Goal: Task Accomplishment & Management: Use online tool/utility

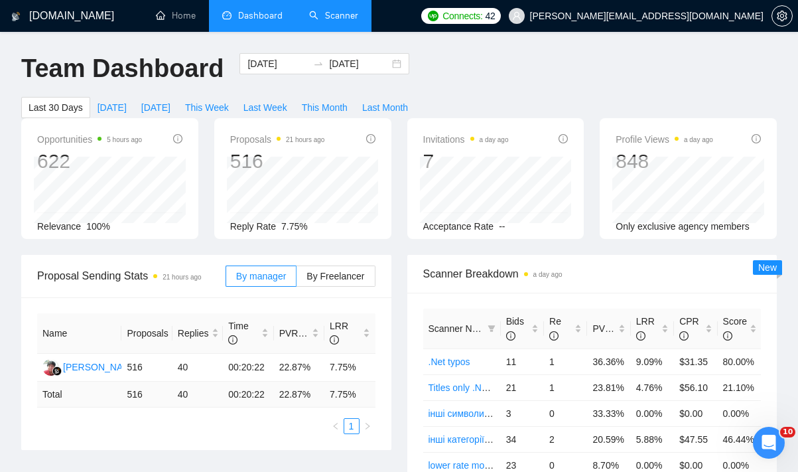
click at [357, 17] on link "Scanner" at bounding box center [333, 15] width 49 height 11
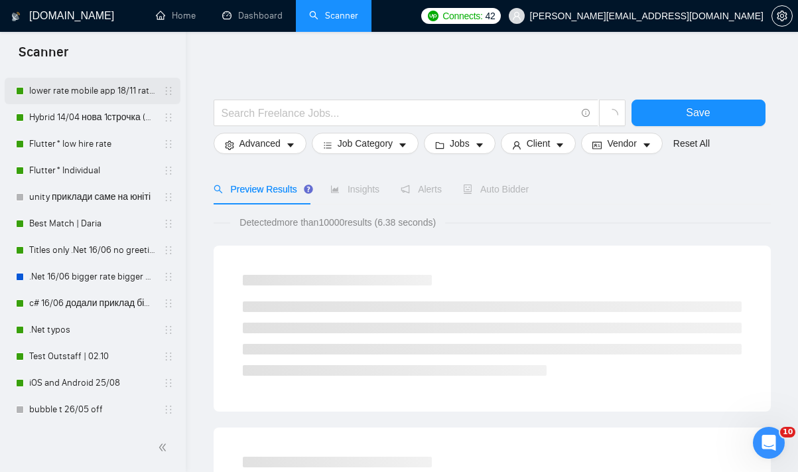
scroll to position [257, 0]
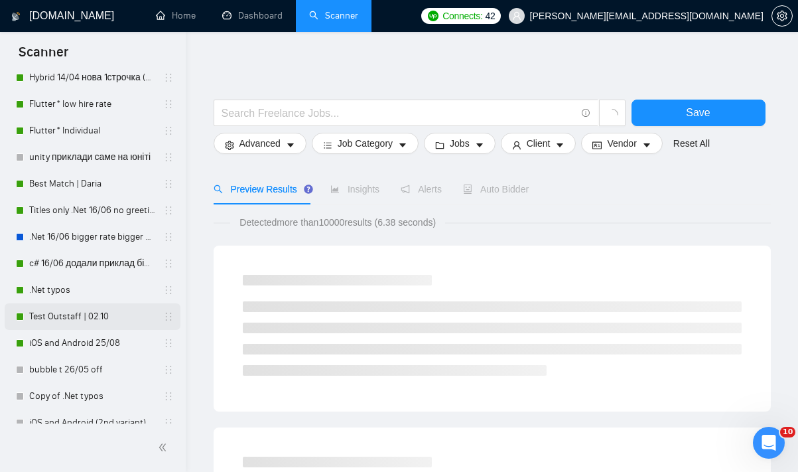
click at [88, 322] on link "Test Outstaff | 02.10" at bounding box center [92, 316] width 126 height 27
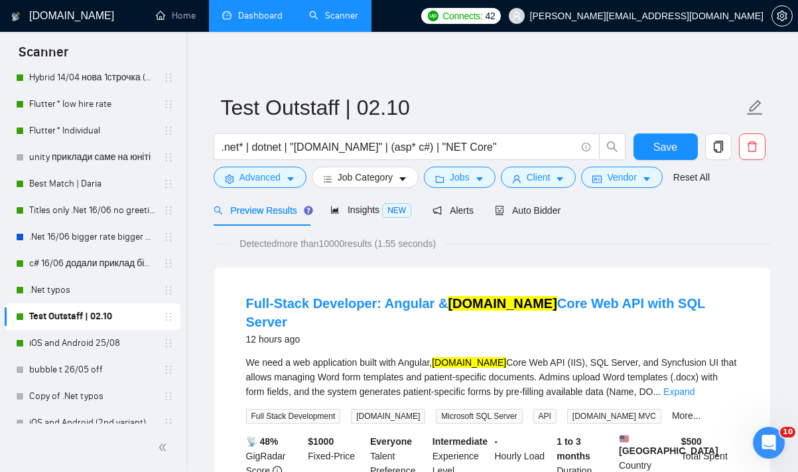
click at [251, 17] on link "Dashboard" at bounding box center [252, 15] width 60 height 11
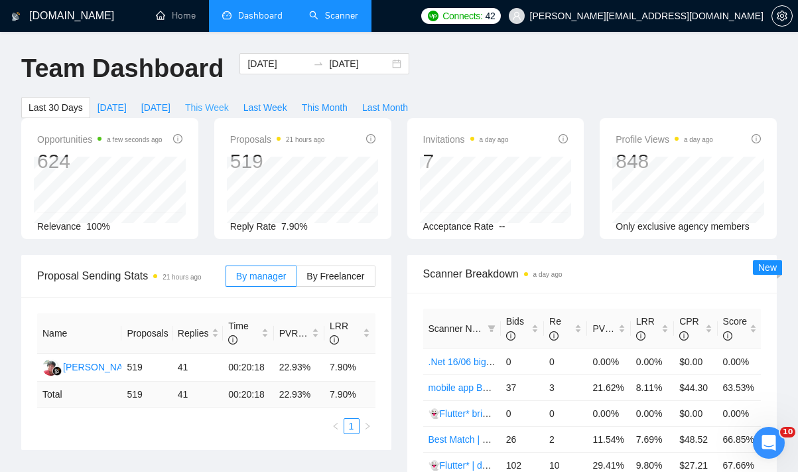
click at [218, 99] on button "This Week" at bounding box center [207, 107] width 58 height 21
type input "[DATE]"
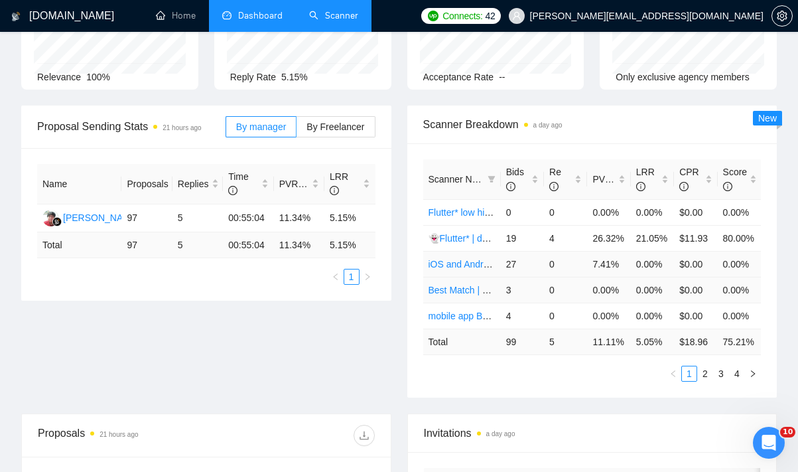
scroll to position [149, 0]
click at [699, 381] on link "2" at bounding box center [705, 374] width 15 height 15
click at [686, 381] on link "1" at bounding box center [689, 374] width 15 height 15
click at [704, 381] on link "2" at bounding box center [705, 374] width 15 height 15
click at [496, 264] on link "Best Match | Maksym" at bounding box center [473, 264] width 89 height 11
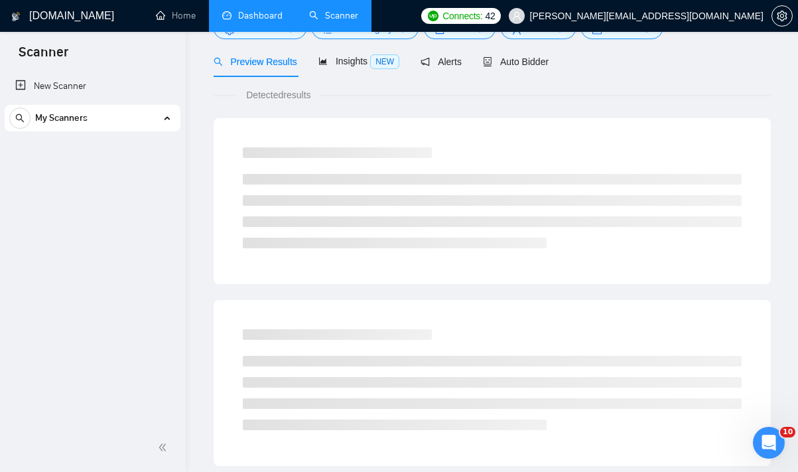
scroll to position [2, 0]
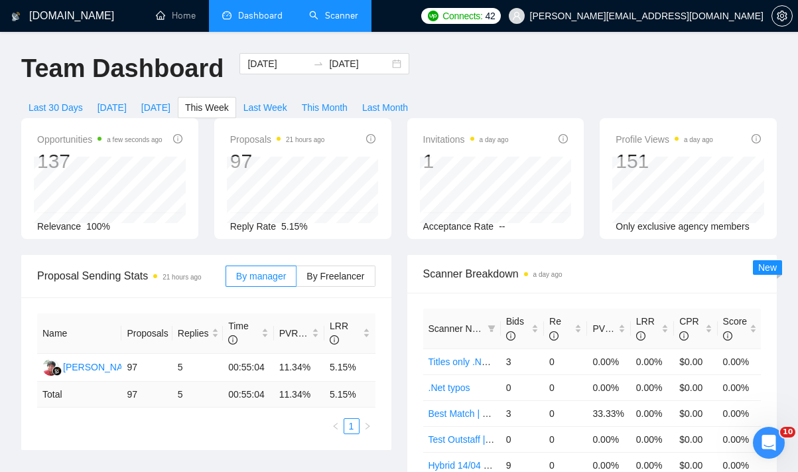
click at [347, 21] on link "Scanner" at bounding box center [333, 15] width 49 height 11
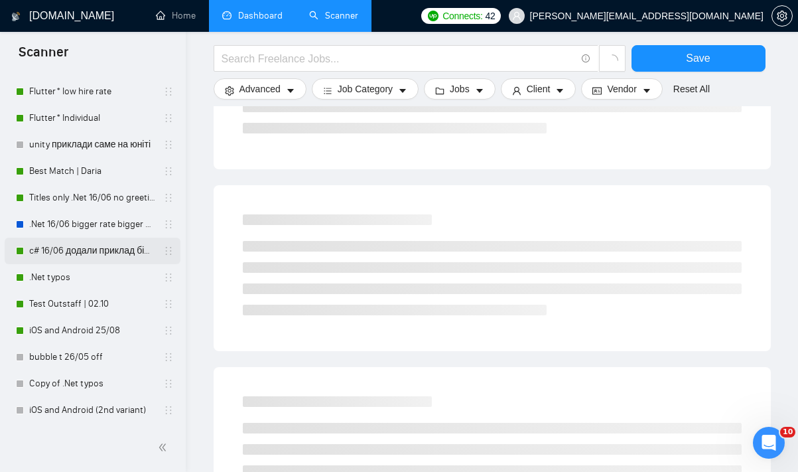
scroll to position [267, 0]
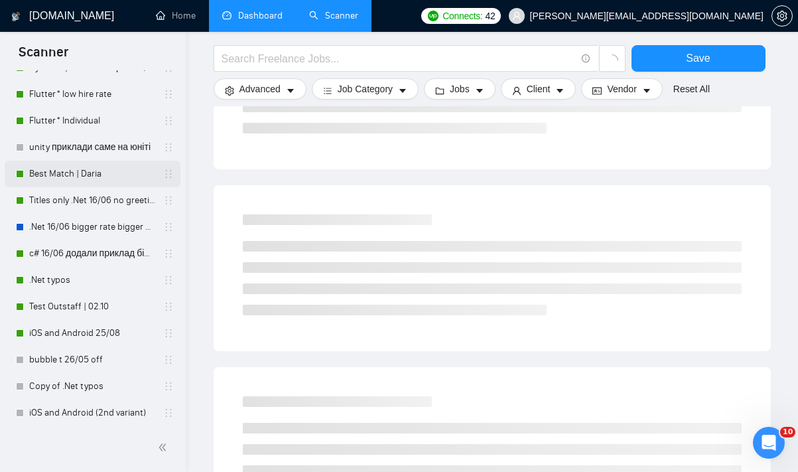
click at [109, 177] on link "Best Match | Daria" at bounding box center [92, 174] width 126 height 27
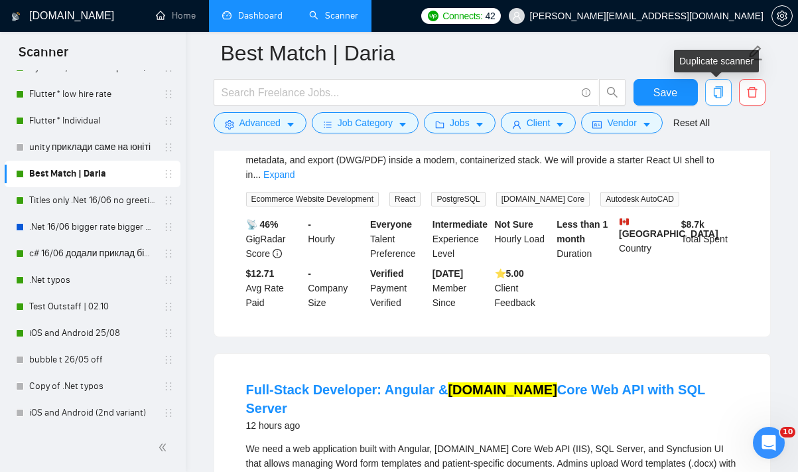
click at [723, 90] on icon "copy" at bounding box center [718, 92] width 12 height 12
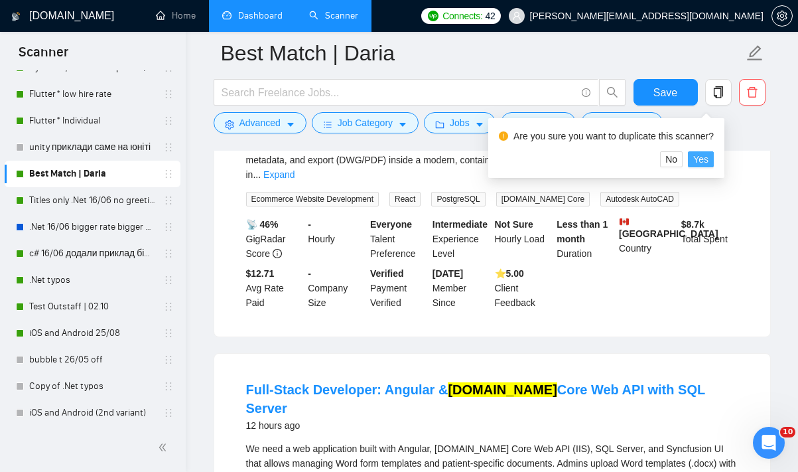
click at [704, 159] on span "Yes" at bounding box center [700, 159] width 15 height 15
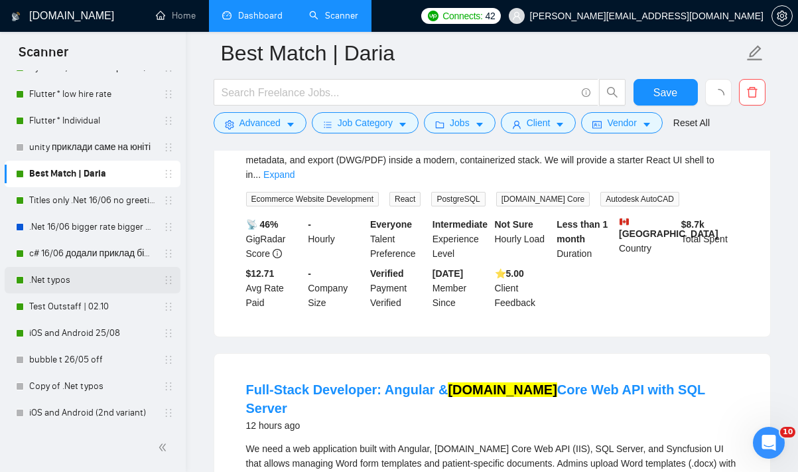
scroll to position [297, 0]
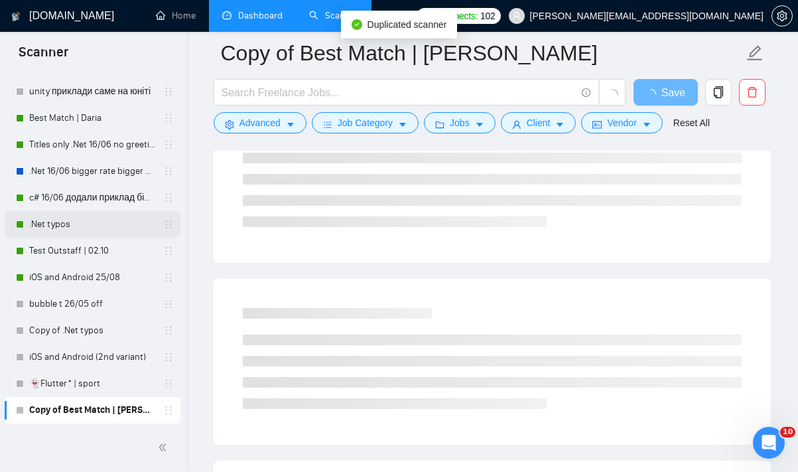
scroll to position [210, 0]
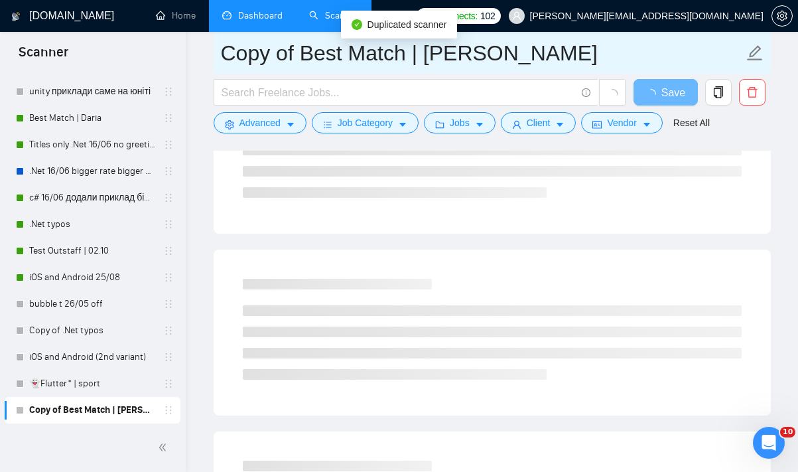
click at [328, 58] on input "Copy of Best Match | [PERSON_NAME]" at bounding box center [482, 52] width 523 height 33
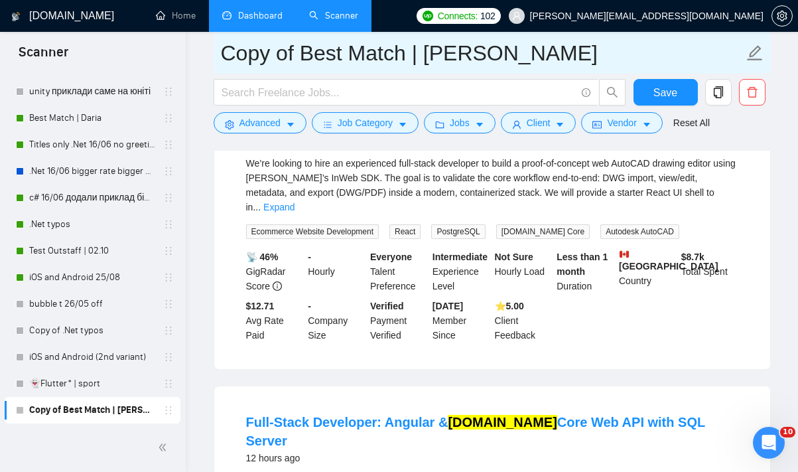
drag, startPoint x: 474, startPoint y: 55, endPoint x: 220, endPoint y: 48, distance: 254.8
click at [220, 48] on span "Copy of Best Match | [PERSON_NAME]" at bounding box center [492, 53] width 557 height 42
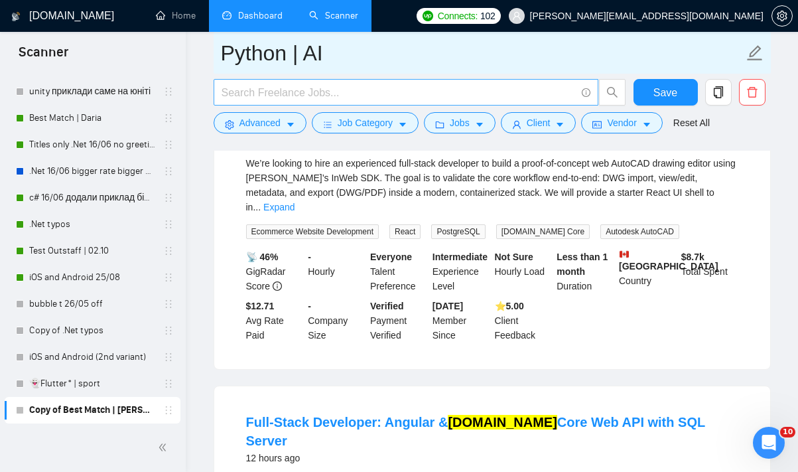
type input "Python | AI"
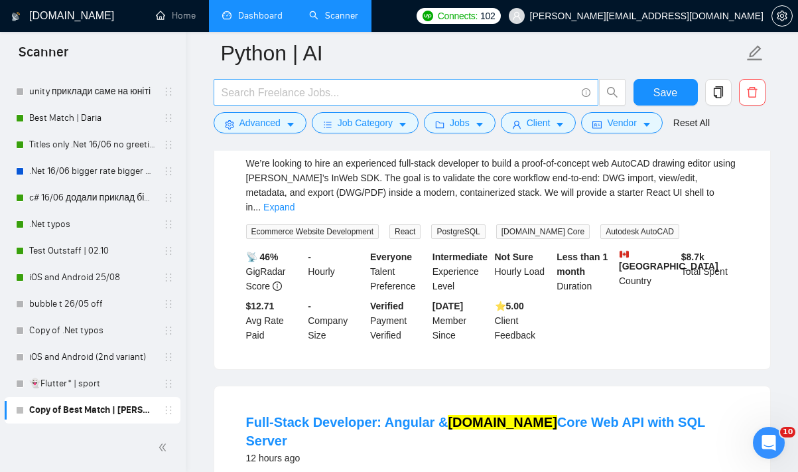
click at [484, 92] on input "text" at bounding box center [399, 92] width 354 height 17
click at [245, 92] on input "text" at bounding box center [399, 92] width 354 height 17
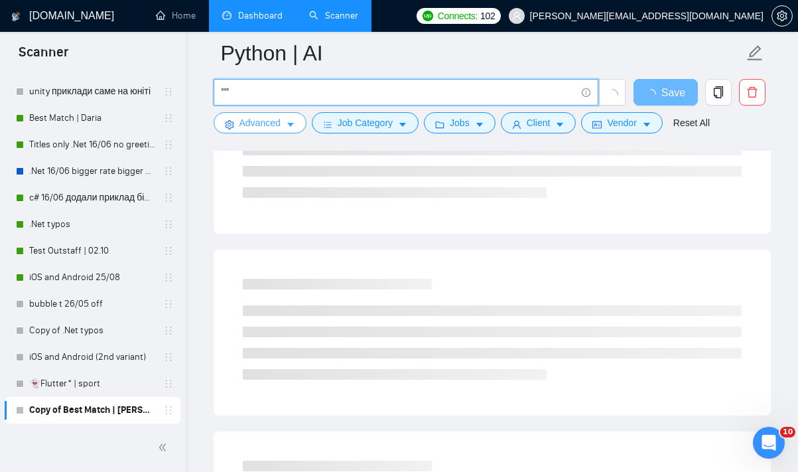
type input """"
click at [270, 123] on span "Advanced" at bounding box center [259, 122] width 41 height 15
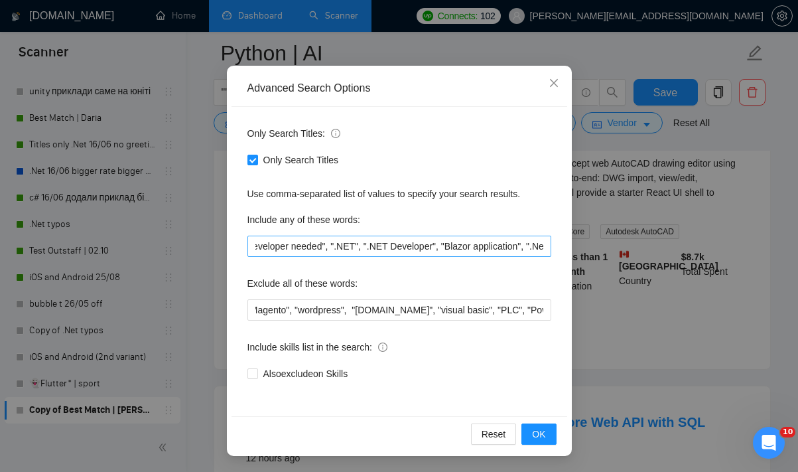
scroll to position [0, 0]
drag, startPoint x: 281, startPoint y: 246, endPoint x: 265, endPoint y: 241, distance: 16.6
click at [265, 241] on input "".NET Developer needed", ".NET", ".NET Developer", "Blazor application", ".Net …" at bounding box center [399, 245] width 304 height 21
drag, startPoint x: 259, startPoint y: 243, endPoint x: 279, endPoint y: 239, distance: 19.5
click at [279, 239] on input "".NET Developer needed", ".NET", ".NET Developer", "Blazor application", ".Net …" at bounding box center [399, 245] width 304 height 21
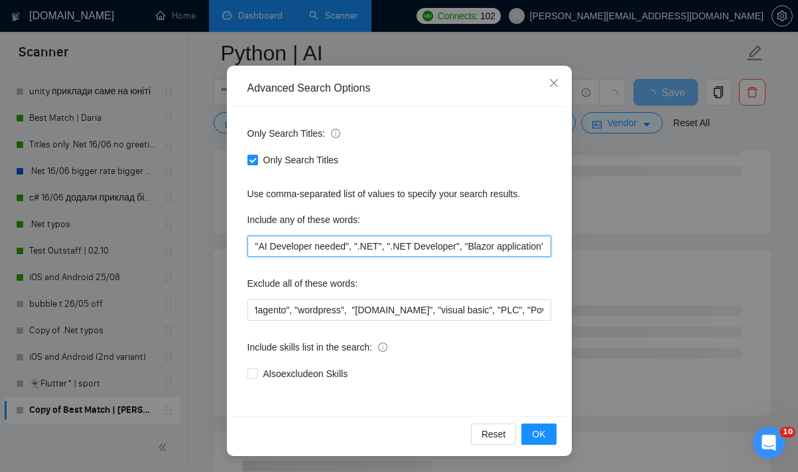
drag, startPoint x: 380, startPoint y: 246, endPoint x: 361, endPoint y: 243, distance: 19.4
click at [361, 243] on input ""AI Developer needed", ".NET", ".NET Developer", "Blazor application", ".Net Fu…" at bounding box center [399, 245] width 304 height 21
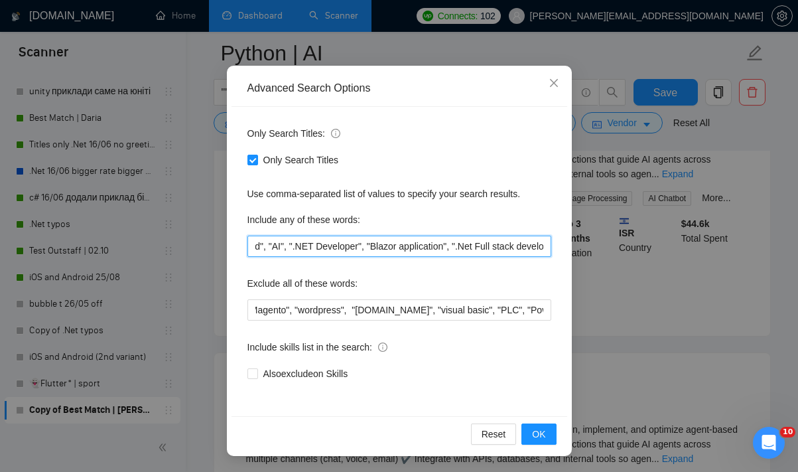
drag, startPoint x: 295, startPoint y: 245, endPoint x: 316, endPoint y: 241, distance: 21.6
click at [316, 241] on input ""AI Developer needed", "AI", ".NET Developer", "Blazor application", ".Net Full…" at bounding box center [399, 245] width 304 height 21
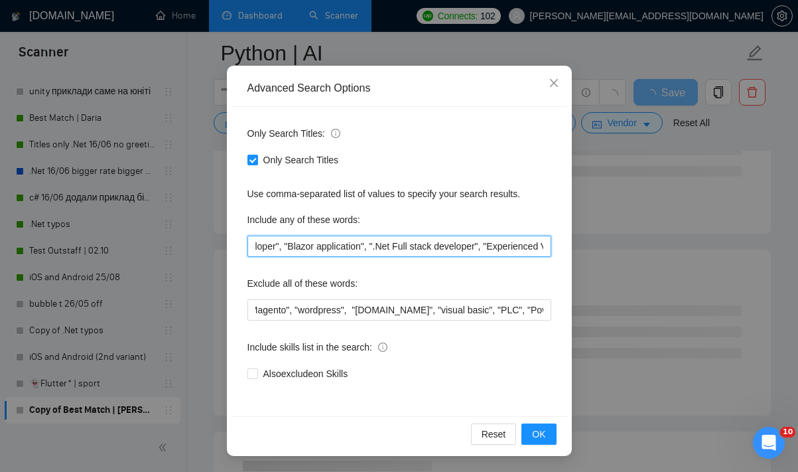
scroll to position [0, 158]
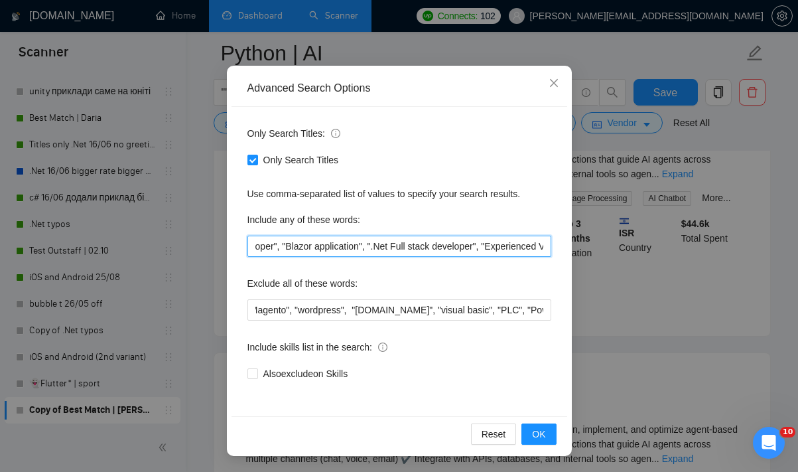
drag, startPoint x: 286, startPoint y: 244, endPoint x: 371, endPoint y: 239, distance: 85.1
click at [371, 239] on input ""AI Developer needed", "AI", "AI Developer", "Blazor application", ".Net Full s…" at bounding box center [399, 245] width 304 height 21
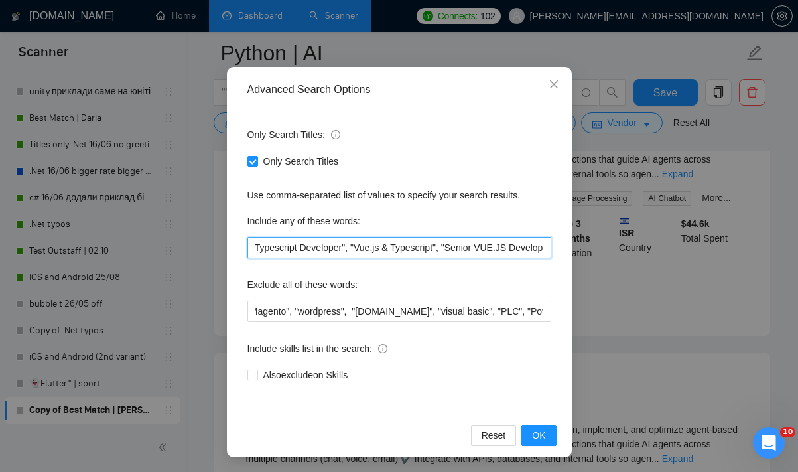
scroll to position [0, 0]
click at [324, 249] on input ""AI Developer needed", "AI", "AI Developer", ".Net Full stack developer", "Expe…" at bounding box center [399, 247] width 304 height 21
drag, startPoint x: 306, startPoint y: 247, endPoint x: 659, endPoint y: 247, distance: 352.9
click at [659, 247] on div "Advanced Search Options Only Search Titles: Only Search Titles Use comma-separa…" at bounding box center [399, 236] width 798 height 472
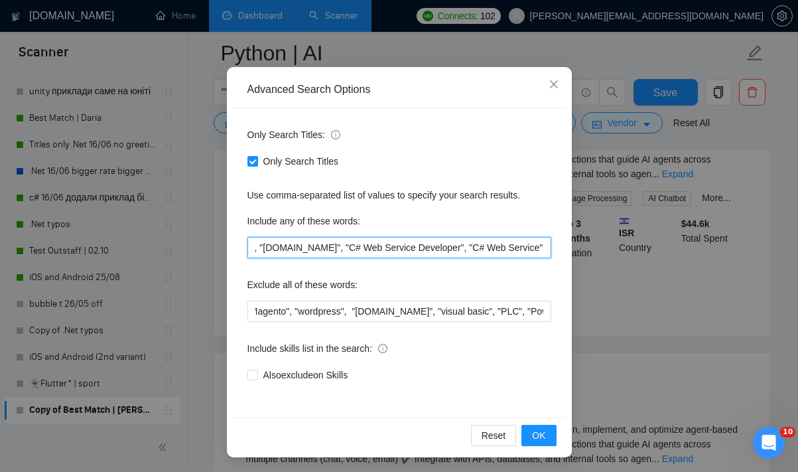
paste input "Python Developer" "AI Developer" "AI/ML Engineer" "Machine Learning Engineer" "…"
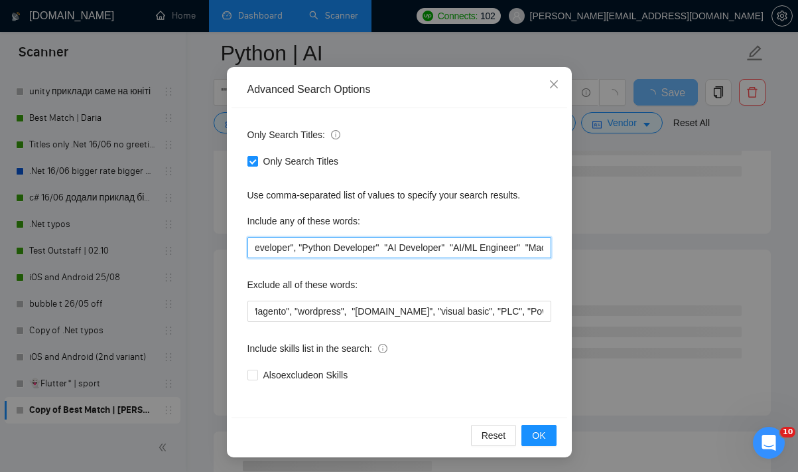
scroll to position [0, 159]
click at [371, 248] on input ""AI Developer needed", "AI", "AI Developer", "Python Developer" "AI Developer" …" at bounding box center [399, 247] width 304 height 21
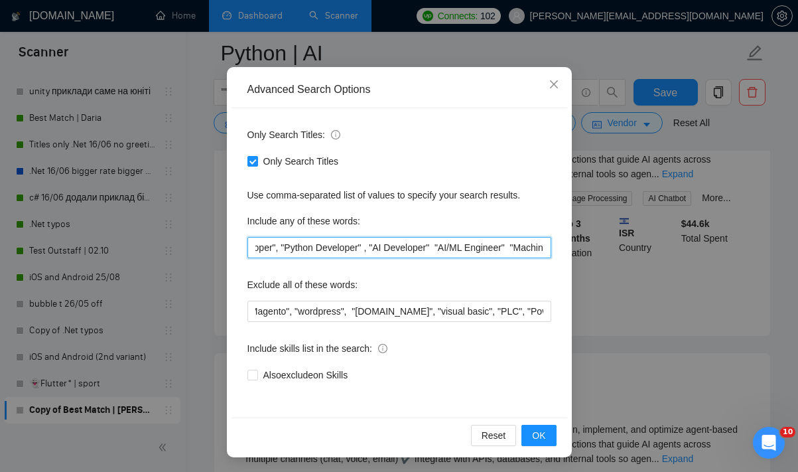
click at [441, 249] on input ""AI Developer needed", "AI", "AI Developer", "Python Developer" , "AI Developer…" at bounding box center [399, 247] width 304 height 21
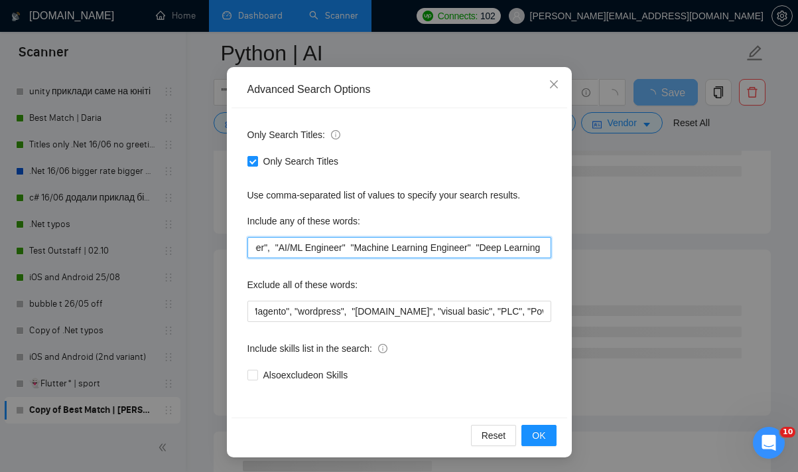
scroll to position [0, 322]
click at [360, 245] on input ""AI Developer needed", "AI", "AI Developer", "Python Developer" , "AI Developer…" at bounding box center [399, 247] width 304 height 21
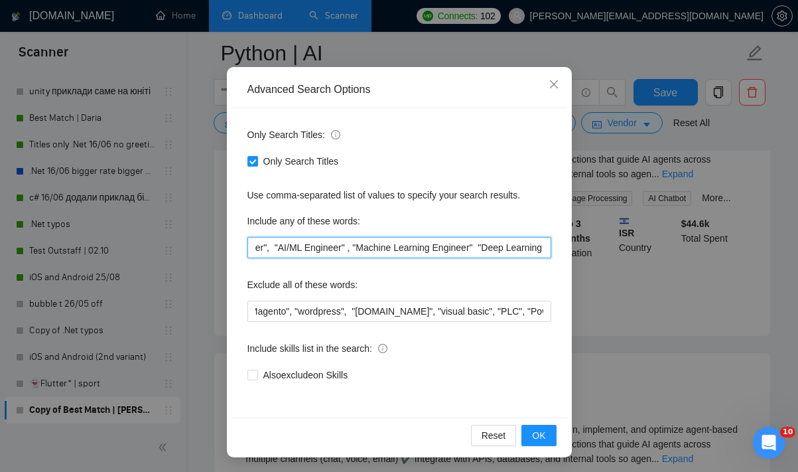
click at [492, 247] on input ""AI Developer needed", "AI", "AI Developer", "Python Developer" , "AI Developer…" at bounding box center [399, 247] width 304 height 21
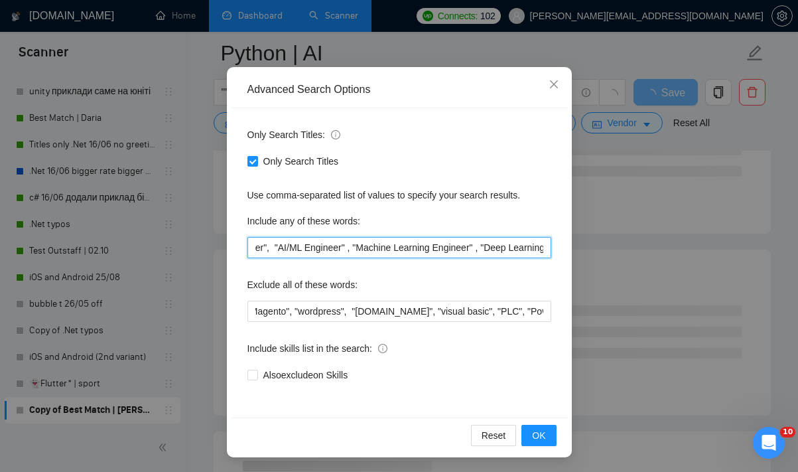
scroll to position [0, 468]
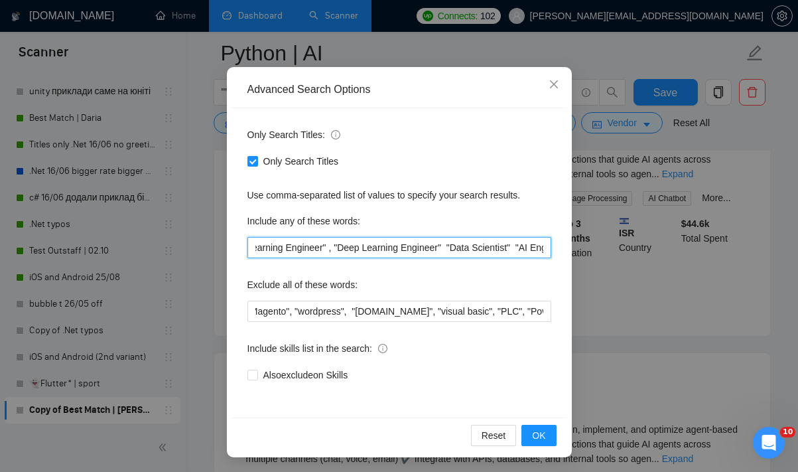
click at [464, 242] on input ""AI Developer needed", "AI", "AI Developer", "Python Developer" , "AI Developer…" at bounding box center [399, 247] width 304 height 21
click at [364, 247] on input ""AI Developer needed", "AI", "AI Developer", "Python Developer" , "AI Developer…" at bounding box center [399, 247] width 304 height 21
click at [362, 249] on input ""AI Developer needed", "AI", "AI Developer", "Python Developer" , "AI Developer…" at bounding box center [399, 247] width 304 height 21
click at [425, 247] on input ""AI Developer needed", "AI", "AI Developer", "Python Developer" , "AI Developer…" at bounding box center [399, 247] width 304 height 21
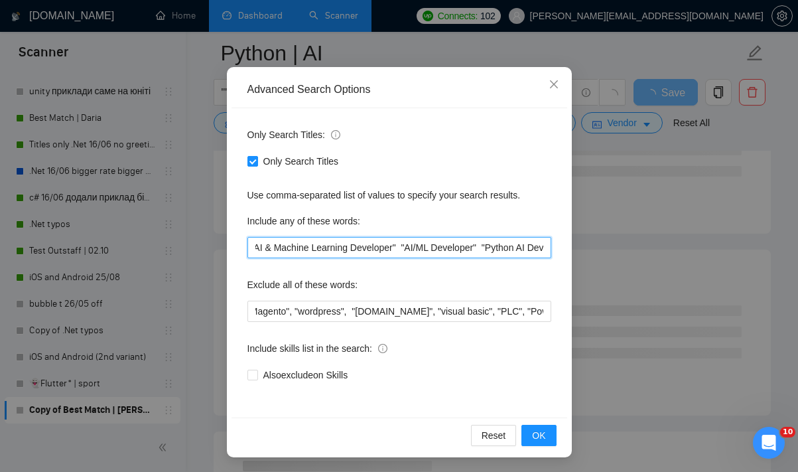
scroll to position [0, 805]
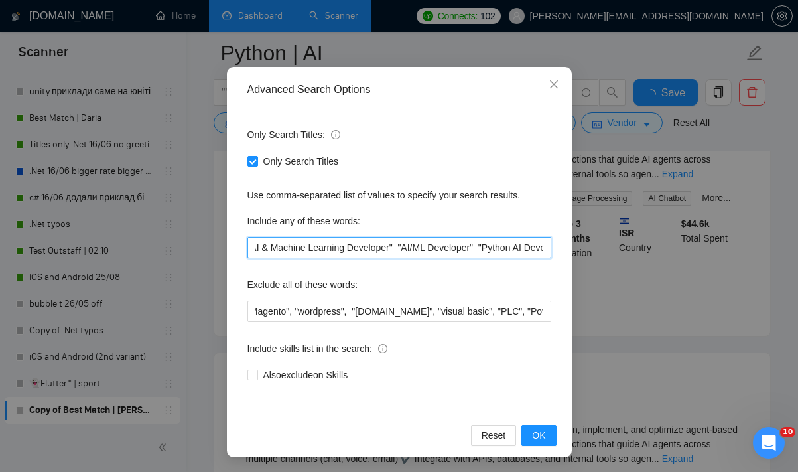
click at [424, 248] on input ""AI Developer needed", "AI", "AI Developer", "Python Developer" , "AI Developer…" at bounding box center [399, 247] width 304 height 21
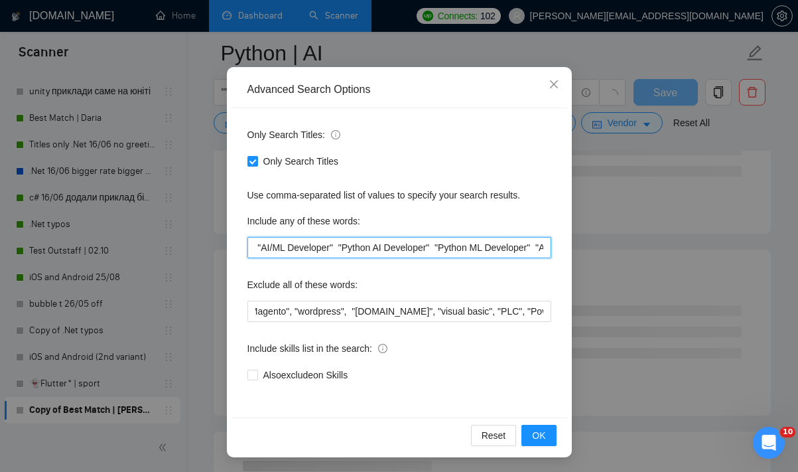
scroll to position [0, 949]
click at [368, 248] on input ""AI Developer needed", "AI", "AI Developer", "Python Developer" , "AI Developer…" at bounding box center [399, 247] width 304 height 21
click at [371, 247] on input ""AI Developer needed", "AI", "AI Developer", "Python Developer" , "AI Developer…" at bounding box center [399, 247] width 304 height 21
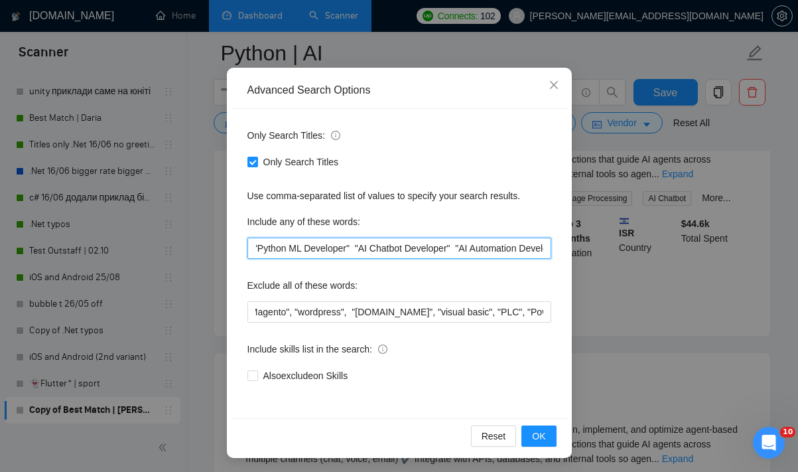
scroll to position [0, 1140]
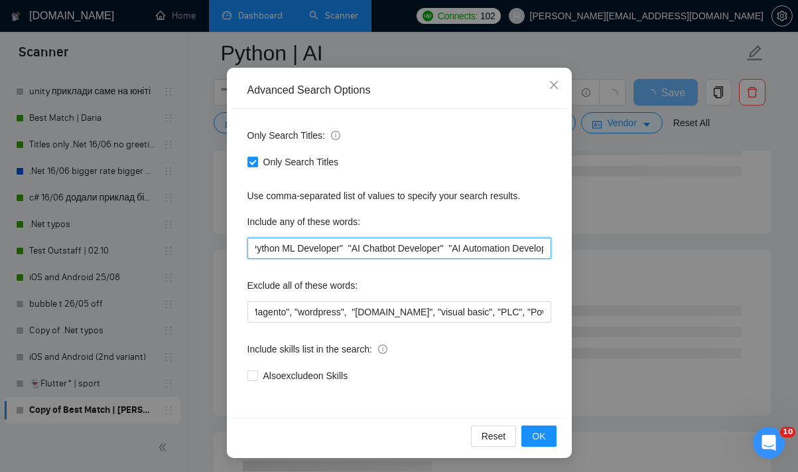
click at [388, 247] on input ""AI Developer needed", "AI", "AI Developer", "Python Developer" , "AI Developer…" at bounding box center [399, 247] width 304 height 21
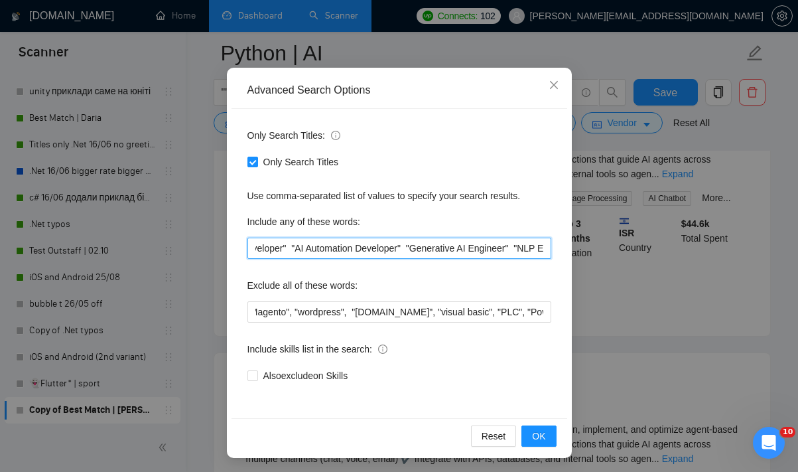
scroll to position [0, 1304]
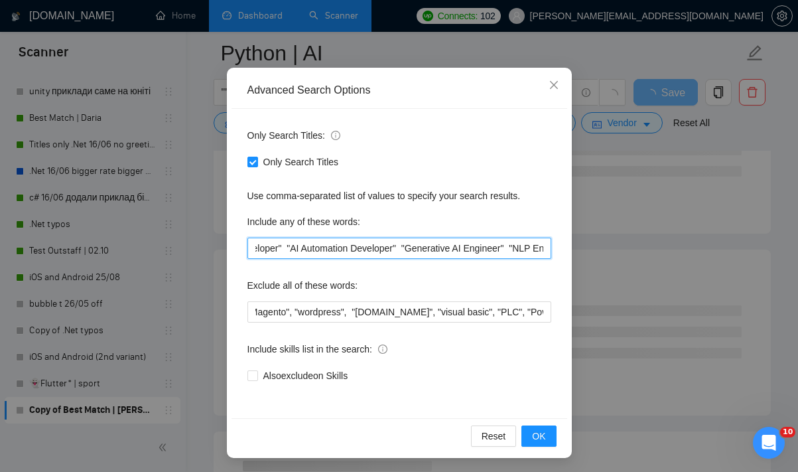
click at [331, 250] on input ""AI Developer needed", "AI", "AI Developer", "Python Developer" , "AI Developer…" at bounding box center [399, 247] width 304 height 21
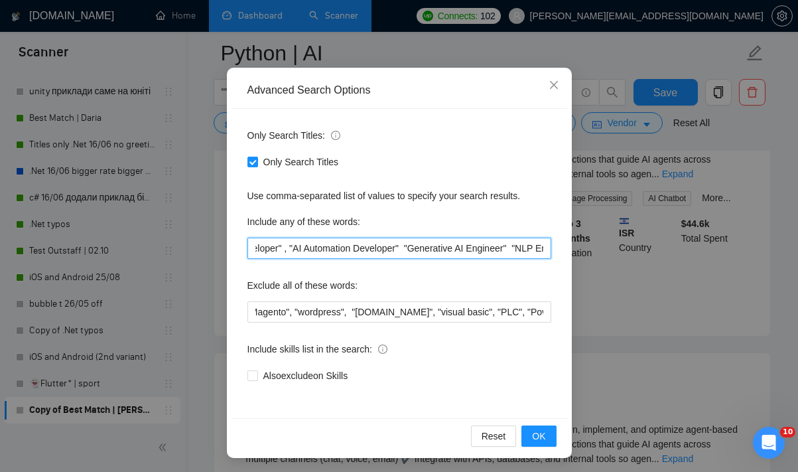
click at [456, 254] on input ""AI Developer needed", "AI", "AI Developer", "Python Developer" , "AI Developer…" at bounding box center [399, 247] width 304 height 21
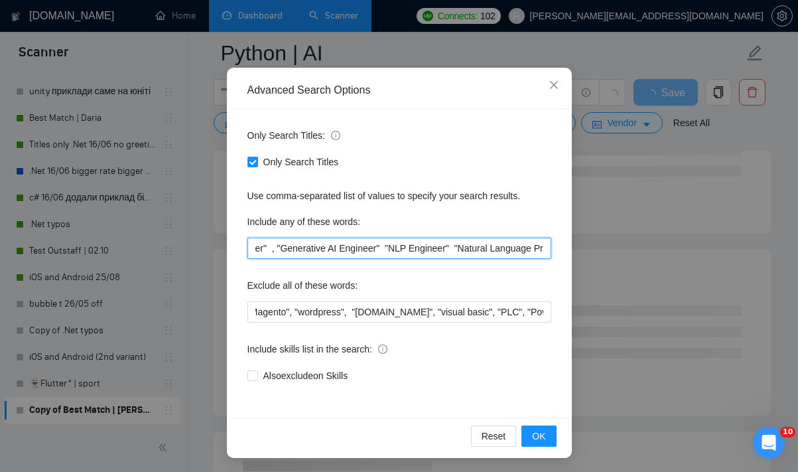
click at [439, 247] on input ""AI Developer needed", "AI", "AI Developer", "Python Developer" , "AI Developer…" at bounding box center [399, 247] width 304 height 21
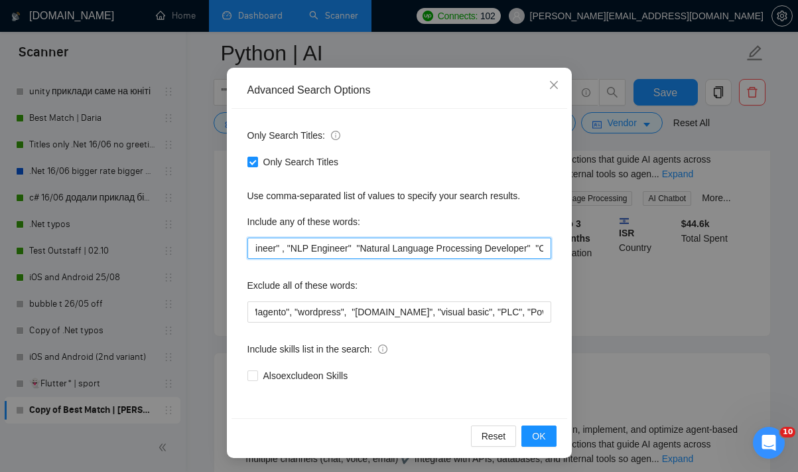
click at [411, 249] on input ""AI Developer needed", "AI", "AI Developer", "Python Developer" , "AI Developer…" at bounding box center [399, 247] width 304 height 21
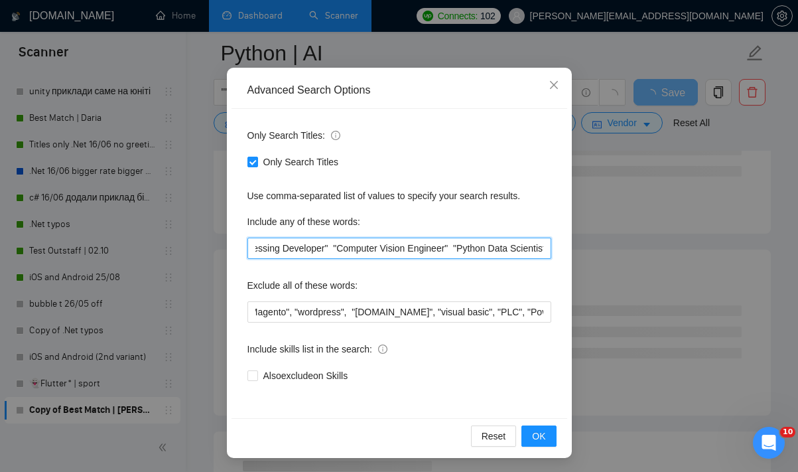
scroll to position [0, 1743]
click at [395, 249] on input ""AI Developer needed", "AI", "AI Developer", "Python Developer" , "AI Developer…" at bounding box center [399, 247] width 304 height 21
click at [421, 249] on input ""AI Developer needed", "AI", "AI Developer", "Python Developer" , "AI Developer…" at bounding box center [399, 247] width 304 height 21
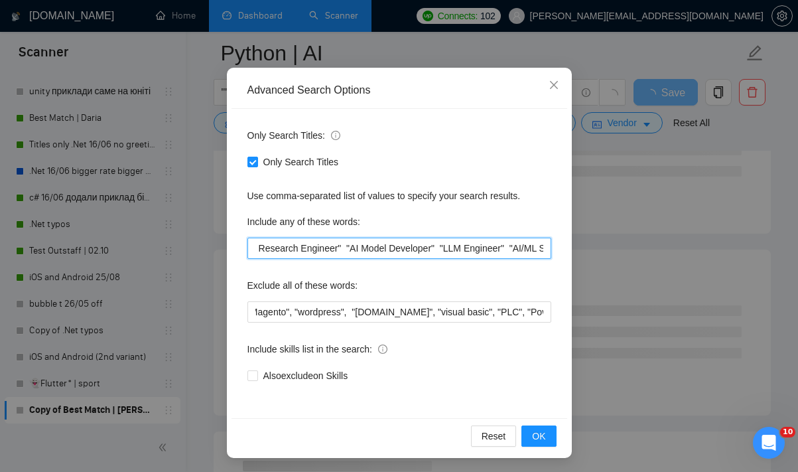
click at [316, 249] on input ""AI Developer needed", "AI", "AI Developer", "Python Developer" , "AI Developer…" at bounding box center [399, 247] width 304 height 21
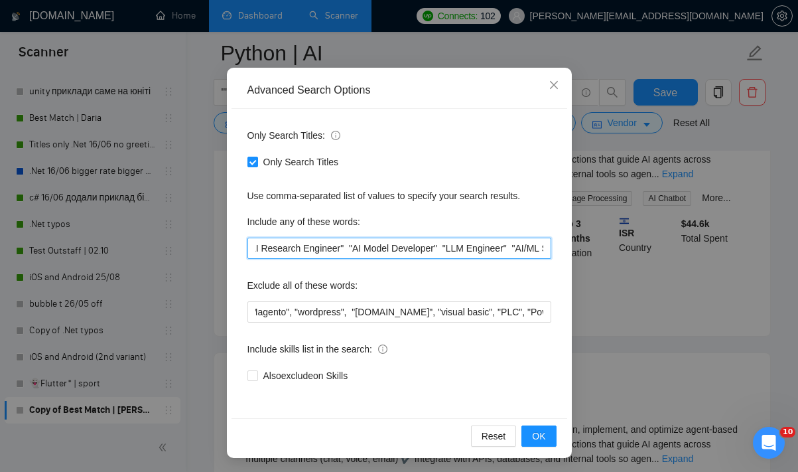
click at [421, 251] on input ""AI Developer needed", "AI", "AI Developer", "Python Developer" , "AI Developer…" at bounding box center [399, 247] width 304 height 21
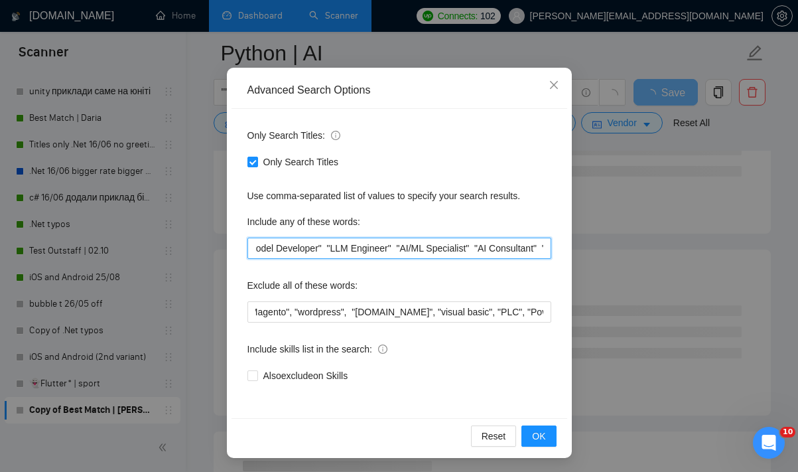
click at [403, 246] on input ""AI Developer needed", "AI", "AI Developer", "Python Developer" , "AI Developer…" at bounding box center [399, 247] width 304 height 21
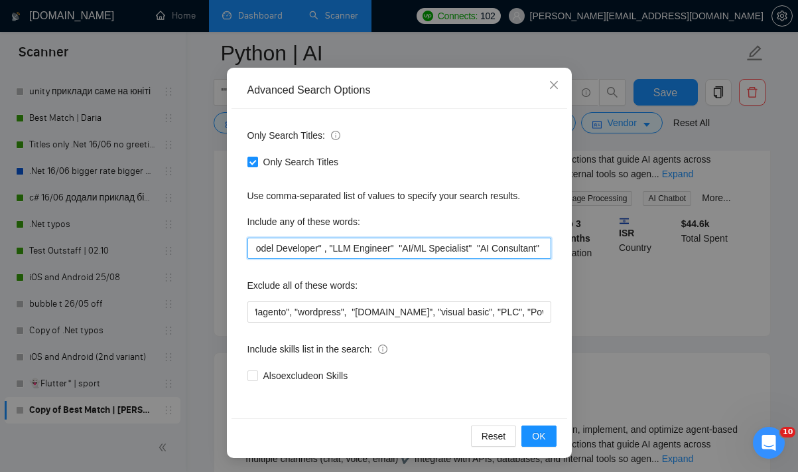
click at [478, 250] on input ""AI Developer needed", "AI", "AI Developer", "Python Developer" , "AI Developer…" at bounding box center [399, 247] width 304 height 21
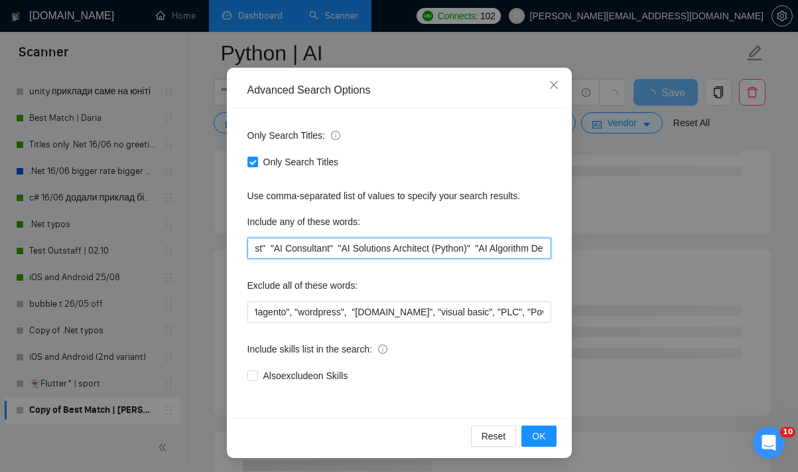
scroll to position [0, 2392]
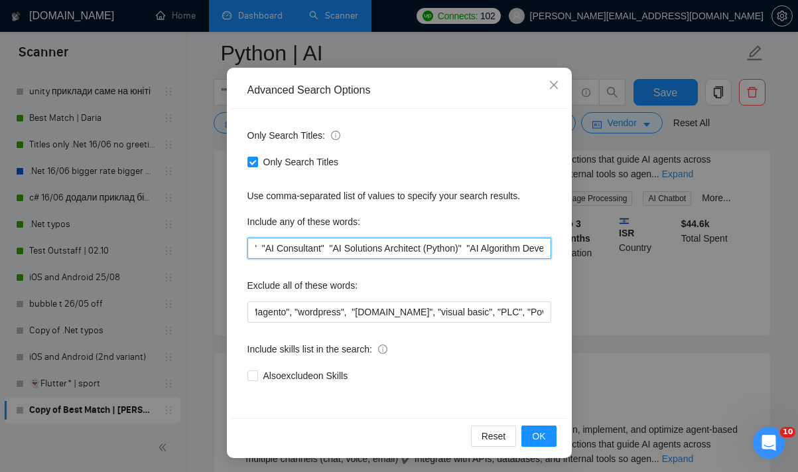
click at [345, 245] on input ""AI Developer needed", "AI", "AI Developer", "Python Developer" , "AI Developer…" at bounding box center [399, 247] width 304 height 21
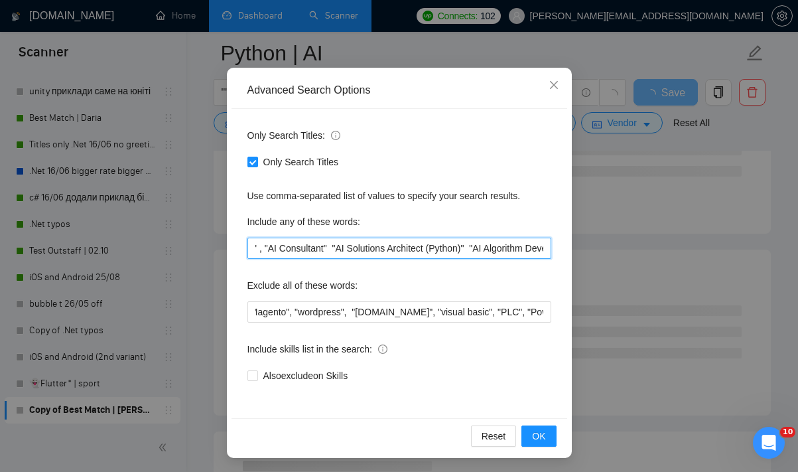
drag, startPoint x: 418, startPoint y: 249, endPoint x: 351, endPoint y: 247, distance: 67.0
click at [351, 247] on input ""AI Developer needed", "AI", "AI Developer", "Python Developer" , "AI Developer…" at bounding box center [399, 247] width 304 height 21
click at [434, 249] on input ""AI Developer needed", "AI", "AI Developer", "Python Developer" , "AI Developer…" at bounding box center [399, 247] width 304 height 21
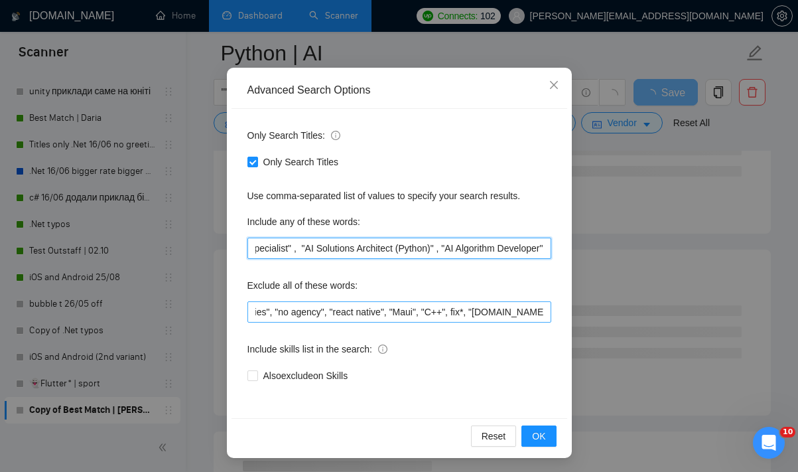
scroll to position [0, 0]
type input ""AI Developer needed", "AI", "AI Developer", "Python Developer" , "AI Developer…"
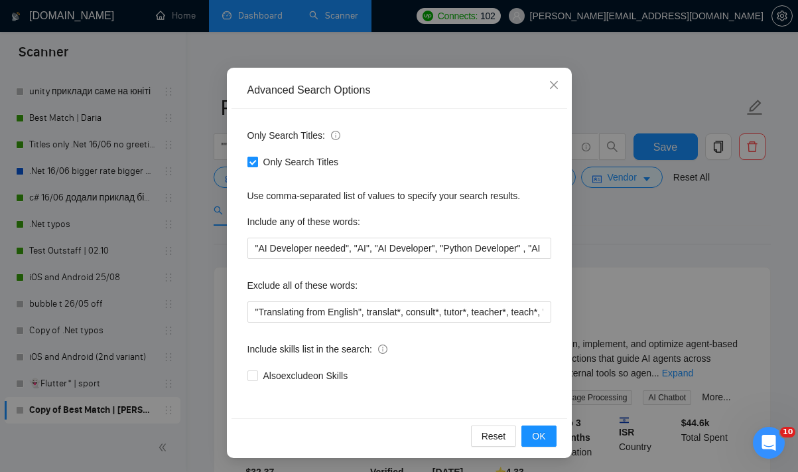
click at [303, 163] on span "Only Search Titles" at bounding box center [301, 162] width 86 height 15
click at [257, 163] on input "Only Search Titles" at bounding box center [251, 161] width 9 height 9
checkbox input "false"
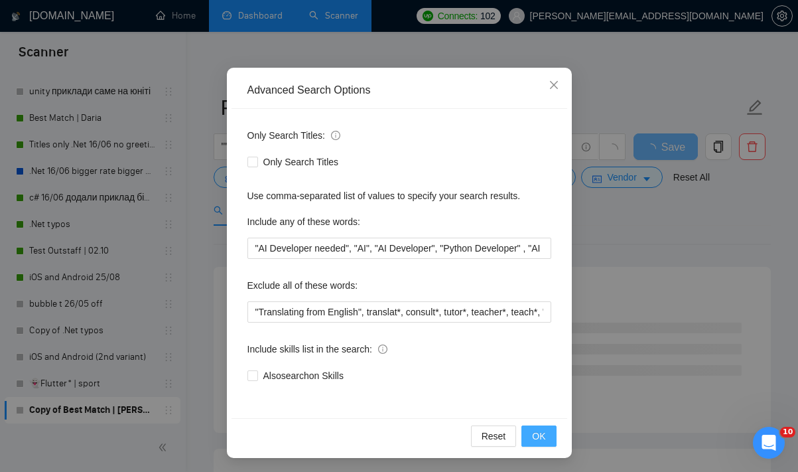
click at [543, 440] on span "OK" at bounding box center [538, 436] width 13 height 15
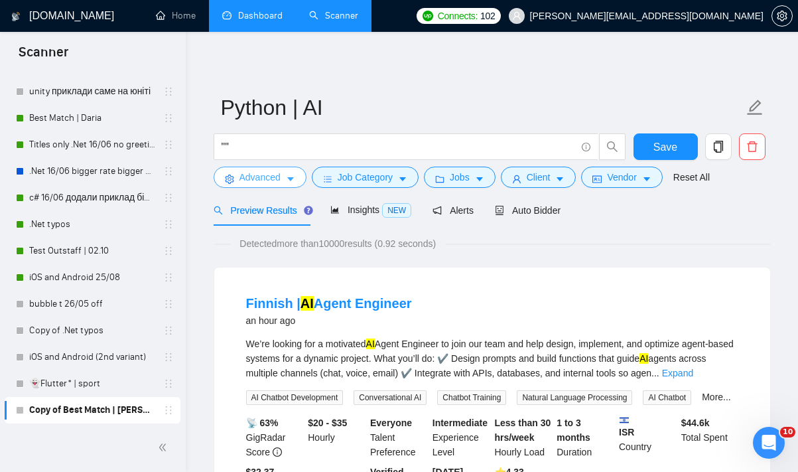
click at [283, 181] on button "Advanced" at bounding box center [260, 176] width 93 height 21
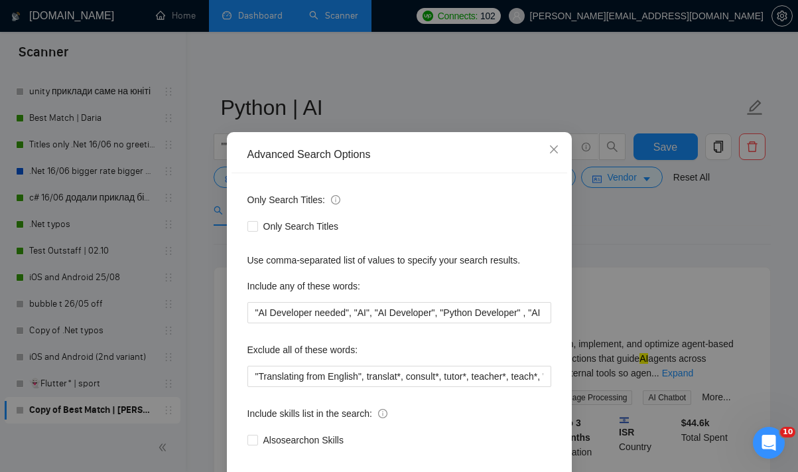
scroll to position [80, 0]
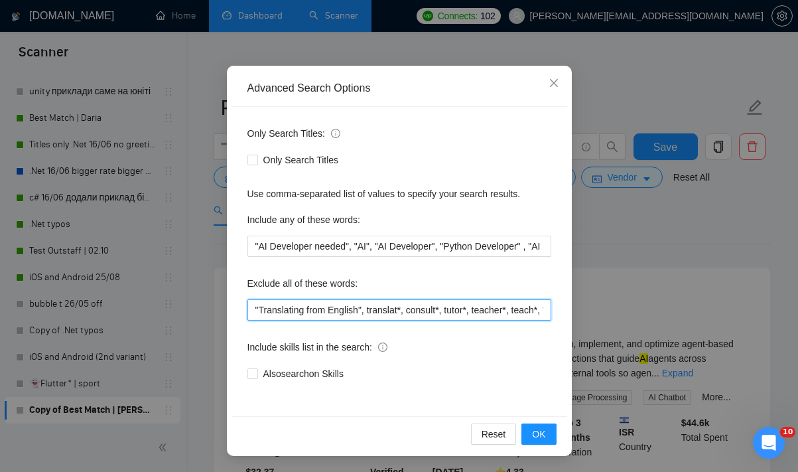
click at [255, 306] on input ""Translating from English", translat*, consult*, tutor*, teacher*, teach*, "no …" at bounding box center [399, 309] width 304 height 21
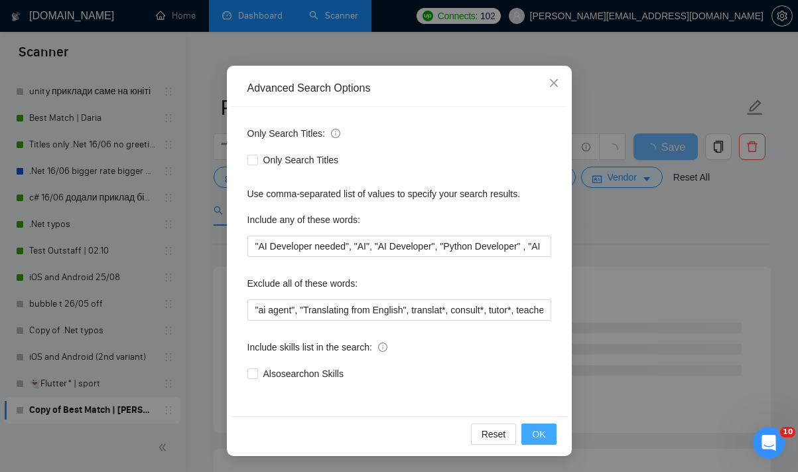
click at [536, 434] on span "OK" at bounding box center [538, 434] width 13 height 15
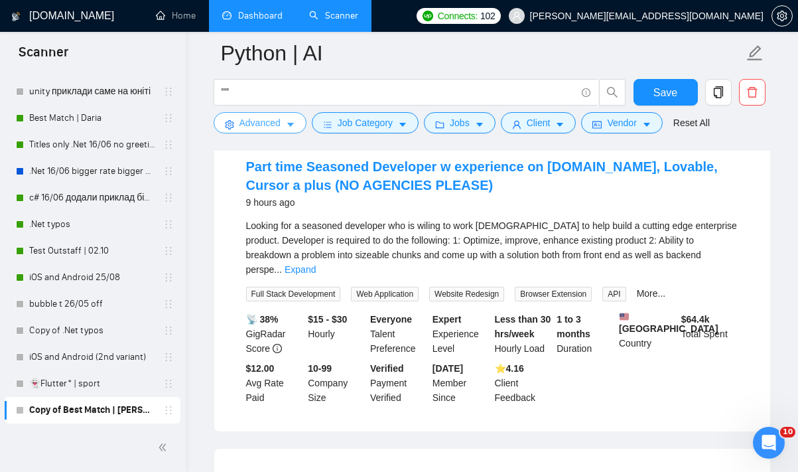
scroll to position [1035, 0]
click at [264, 118] on span "Advanced" at bounding box center [259, 122] width 41 height 15
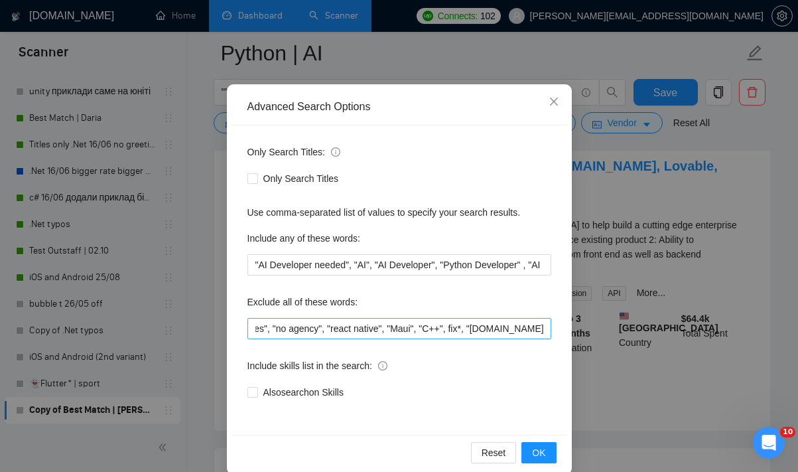
scroll to position [0, 385]
click at [332, 330] on input ""ai agent", "Translating from English", translat*, consult*, tutor*, teacher*, …" at bounding box center [399, 328] width 304 height 21
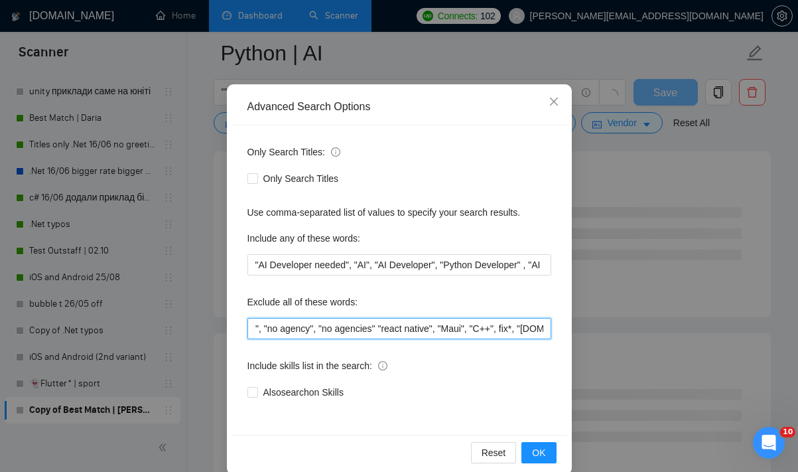
click at [398, 327] on input ""ai agent", "Translating from English", translat*, consult*, tutor*, teacher*, …" at bounding box center [399, 328] width 304 height 21
type input ""ai agent", "Translating from English", translat*, consult*, tutor*, teacher*, …"
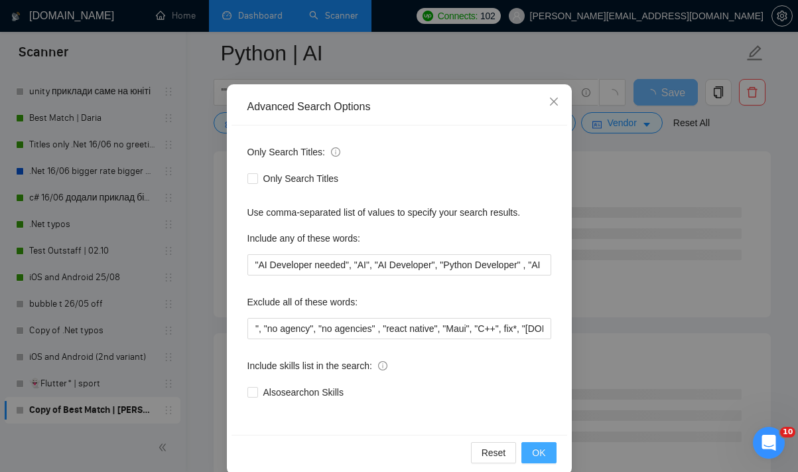
click at [539, 446] on span "OK" at bounding box center [538, 452] width 13 height 15
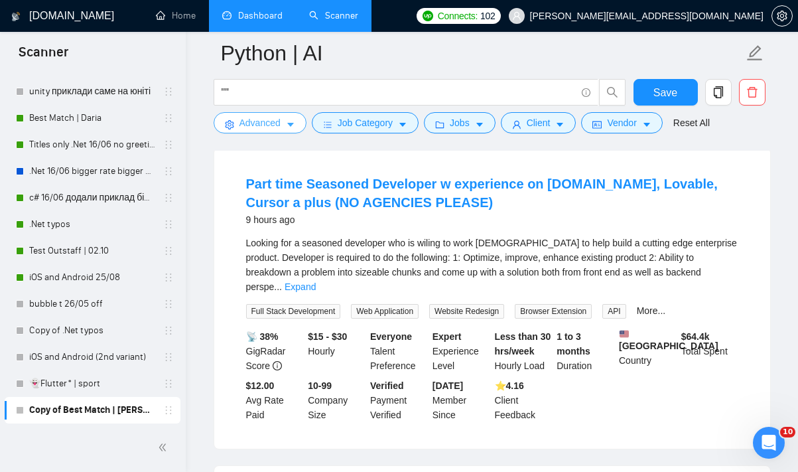
scroll to position [1018, 0]
click at [275, 129] on span "Advanced" at bounding box center [259, 122] width 41 height 15
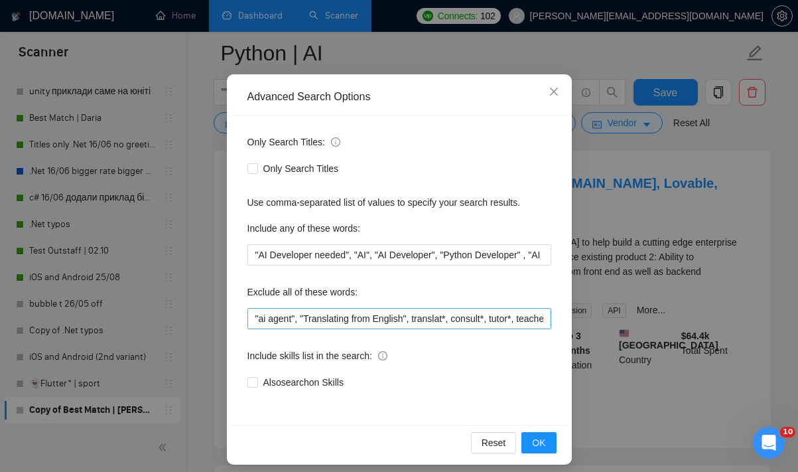
scroll to position [69, 0]
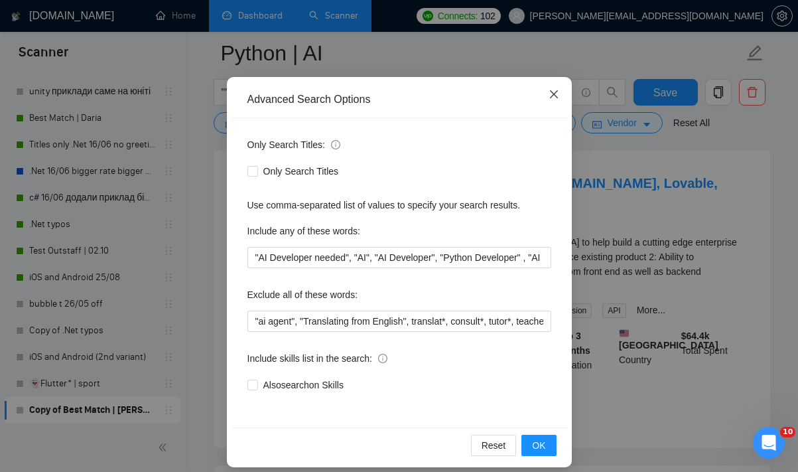
click at [560, 92] on span "Close" at bounding box center [554, 95] width 36 height 36
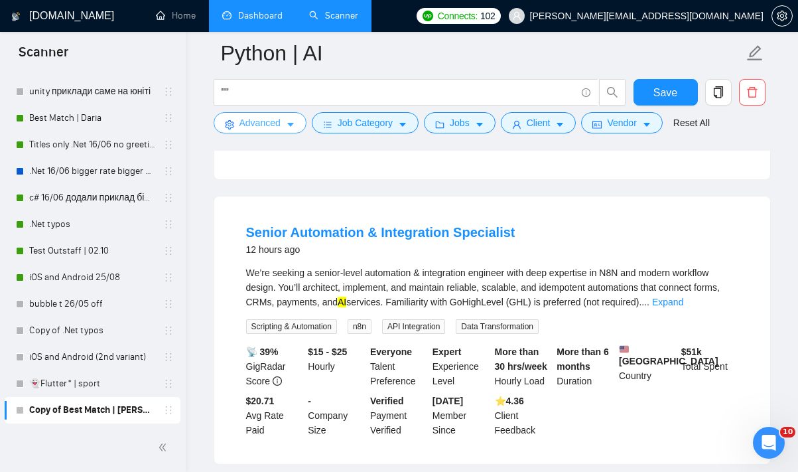
scroll to position [1858, 0]
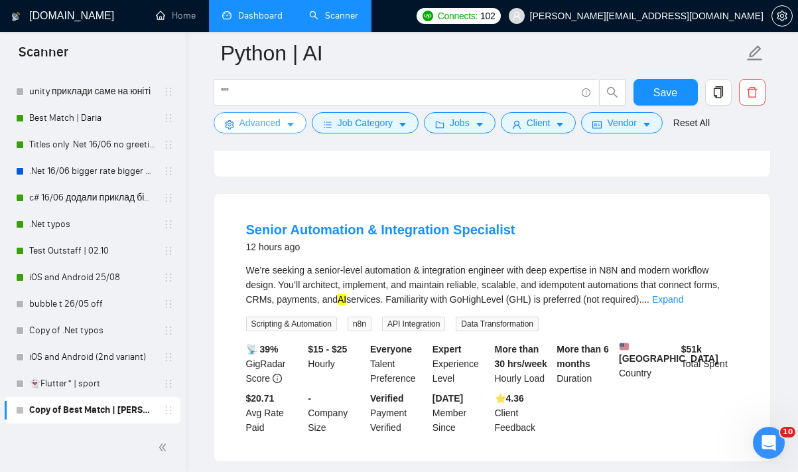
click at [275, 123] on span "Advanced" at bounding box center [259, 122] width 41 height 15
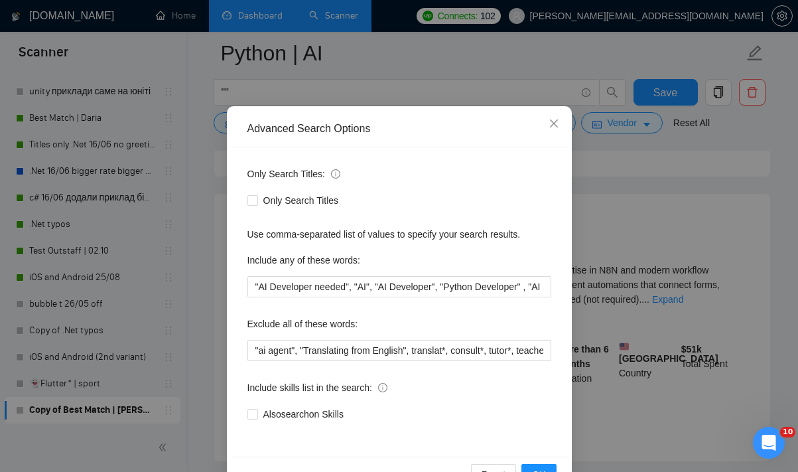
scroll to position [54, 0]
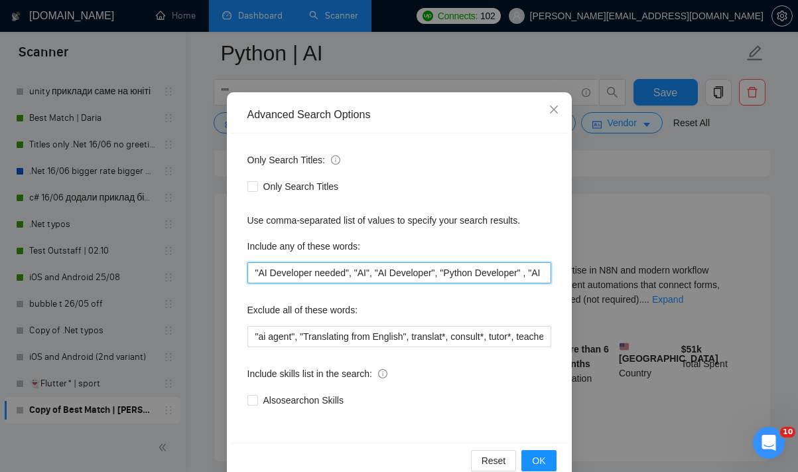
click at [352, 270] on input ""AI Developer needed", "AI", "AI Developer", "Python Developer" , "AI Developer…" at bounding box center [399, 272] width 304 height 21
drag, startPoint x: 430, startPoint y: 271, endPoint x: 362, endPoint y: 267, distance: 67.8
click at [362, 267] on input ""AI Developer needed", "AI", "AI Developer", "Python Developer" , "AI Developer…" at bounding box center [399, 272] width 304 height 21
type input ""AI Developer needed", "AI", "AI Developer", "Python Developer" , "AI Developer…"
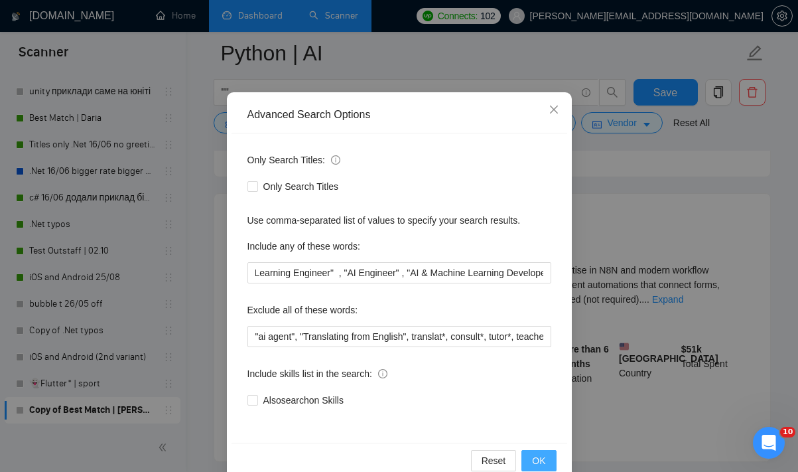
click at [537, 458] on span "OK" at bounding box center [538, 460] width 13 height 15
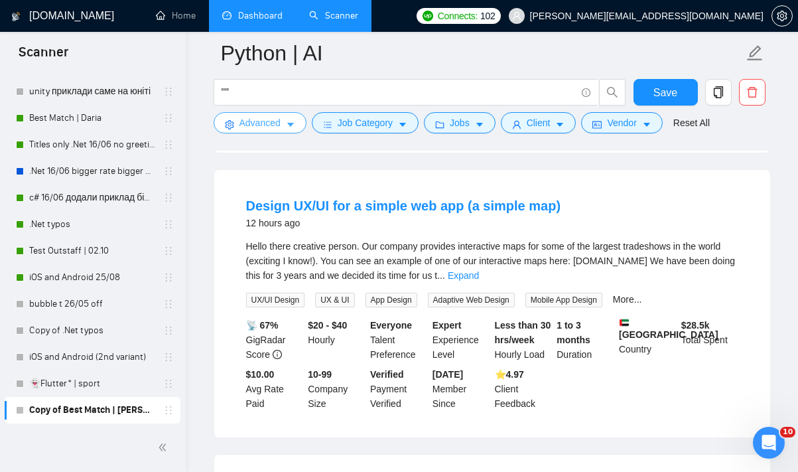
scroll to position [2486, 0]
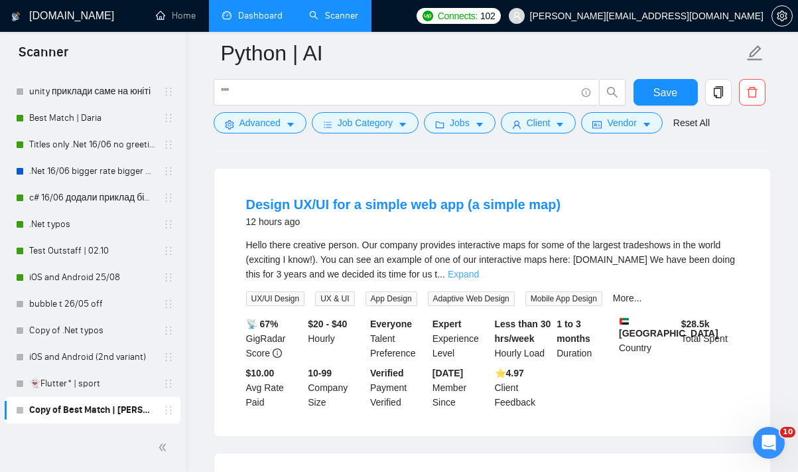
click at [479, 269] on link "Expand" at bounding box center [463, 274] width 31 height 11
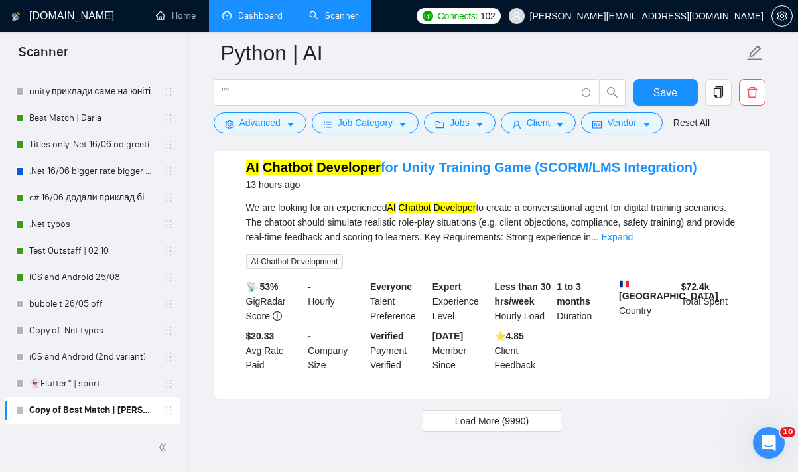
scroll to position [2980, 0]
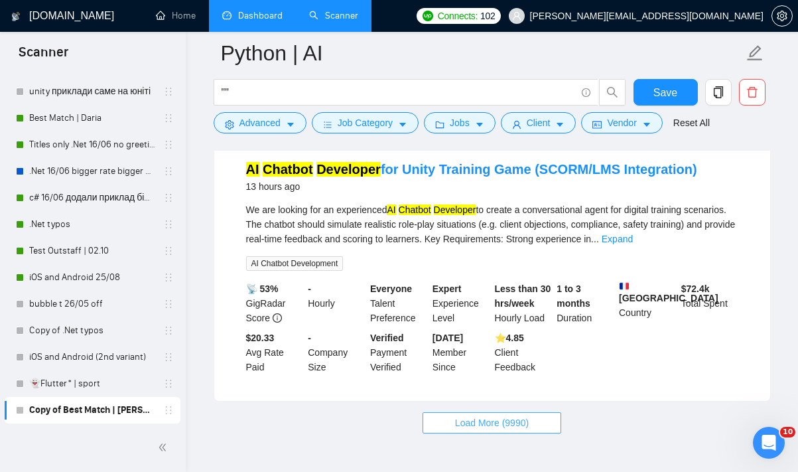
click at [450, 412] on button "Load More (9990)" at bounding box center [492, 422] width 139 height 21
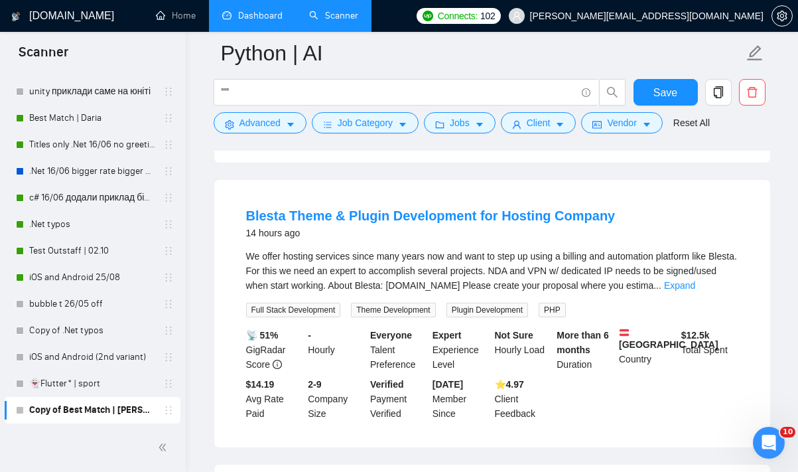
scroll to position [3228, 0]
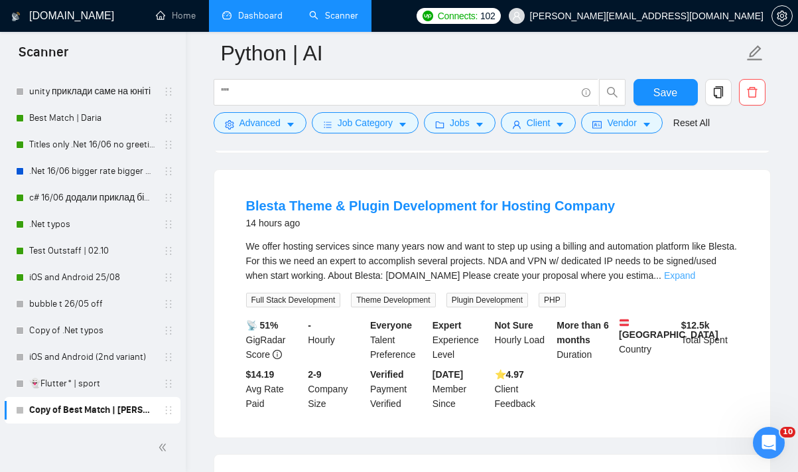
click at [695, 270] on link "Expand" at bounding box center [679, 275] width 31 height 11
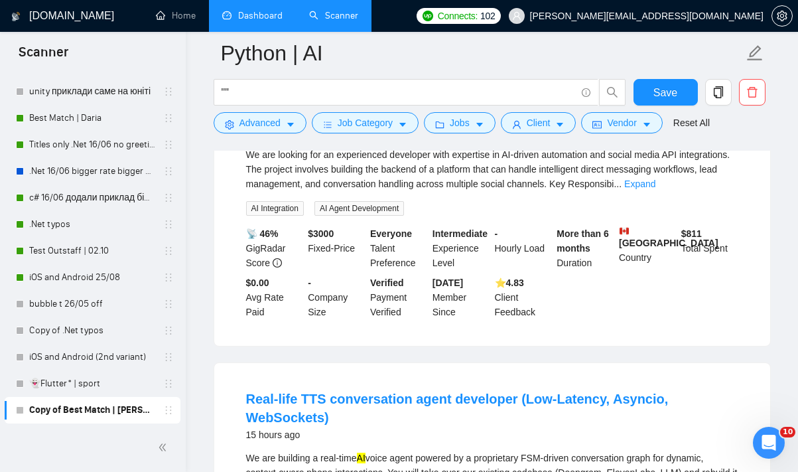
scroll to position [3703, 0]
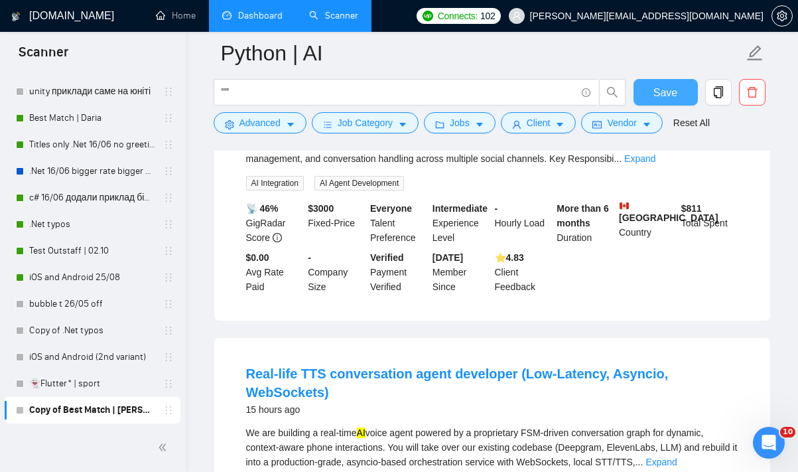
click at [644, 91] on button "Save" at bounding box center [665, 92] width 64 height 27
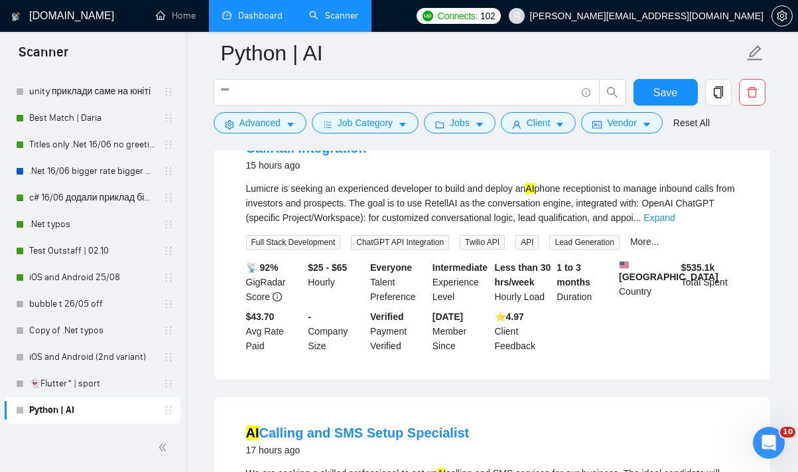
scroll to position [4539, 0]
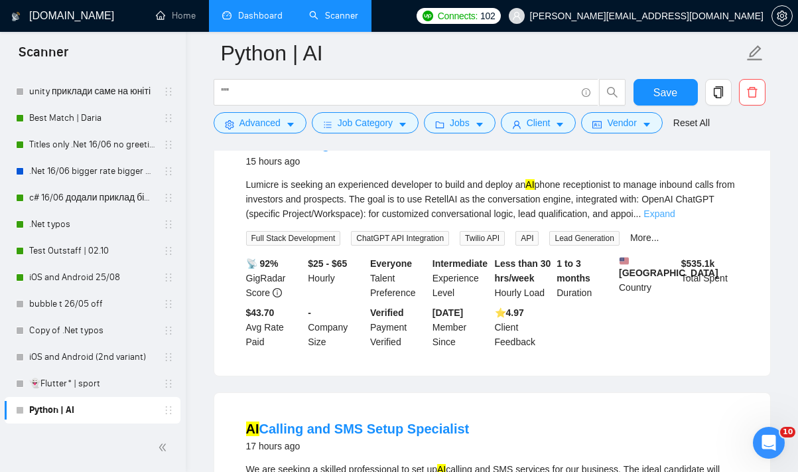
click at [675, 219] on link "Expand" at bounding box center [658, 213] width 31 height 11
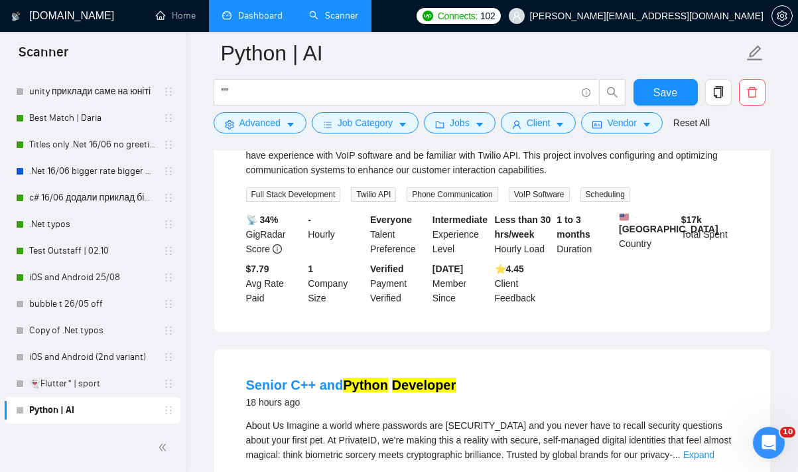
scroll to position [5122, 0]
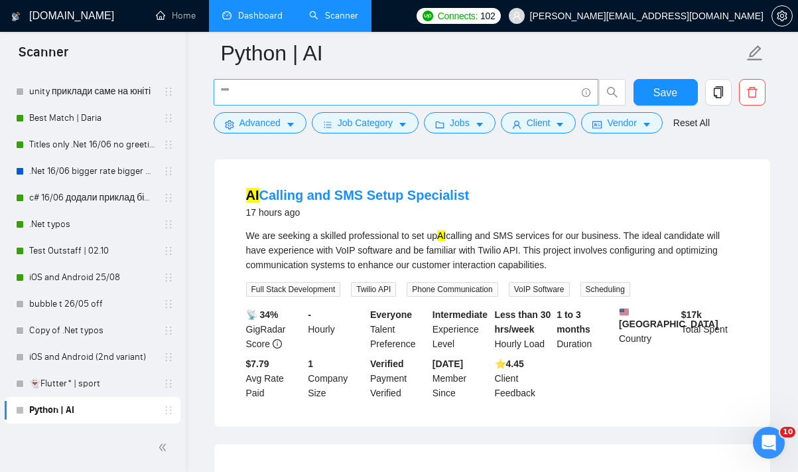
click at [226, 88] on input """" at bounding box center [399, 92] width 354 height 17
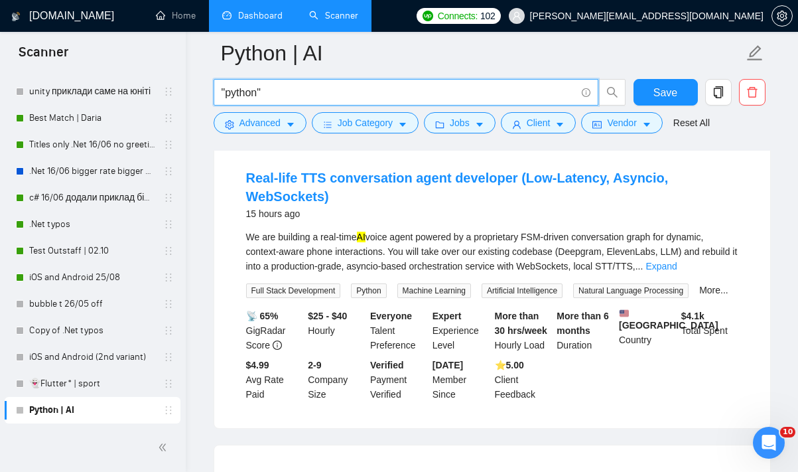
scroll to position [439, 0]
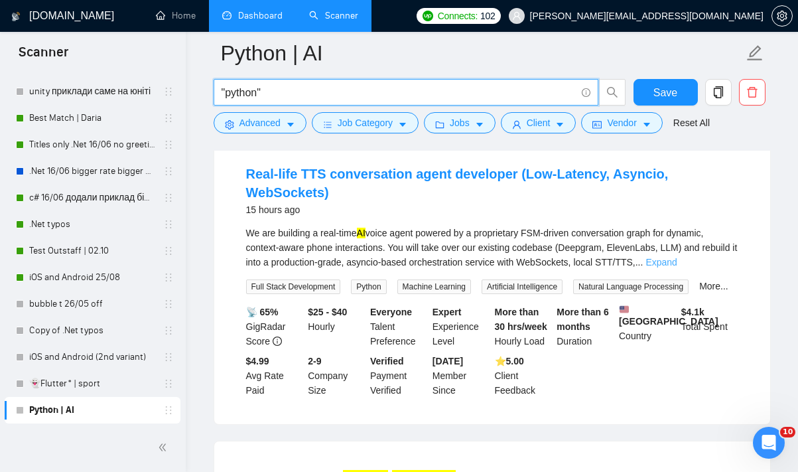
type input ""python""
click at [677, 257] on link "Expand" at bounding box center [660, 262] width 31 height 11
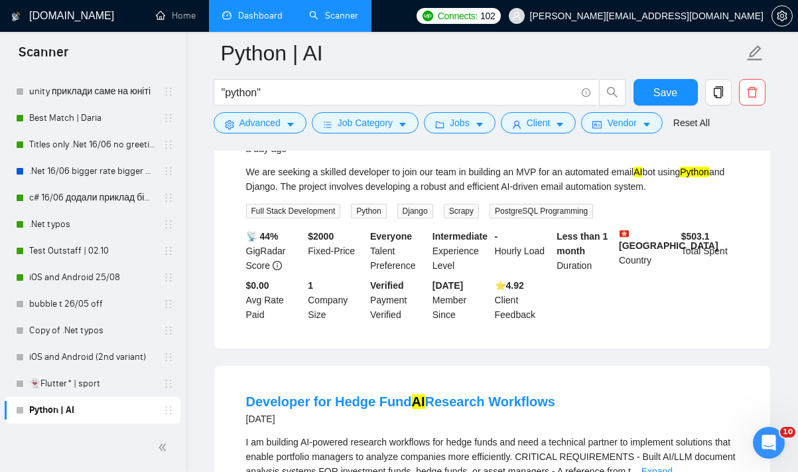
scroll to position [1777, 0]
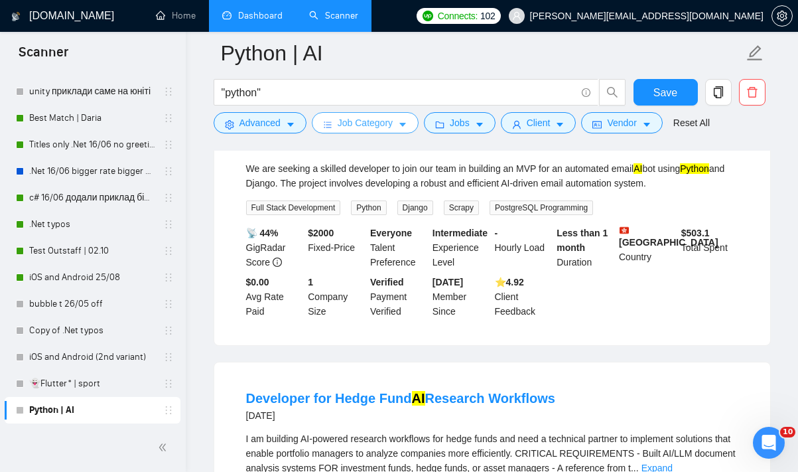
click at [389, 125] on span "Job Category" at bounding box center [365, 122] width 55 height 15
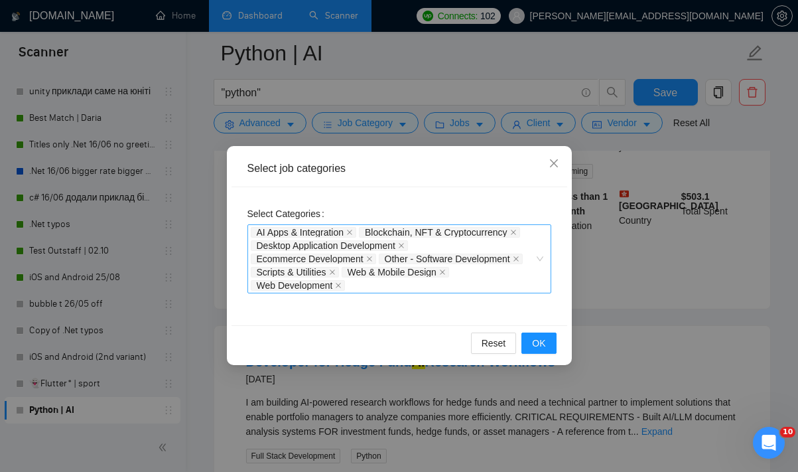
scroll to position [1803, 0]
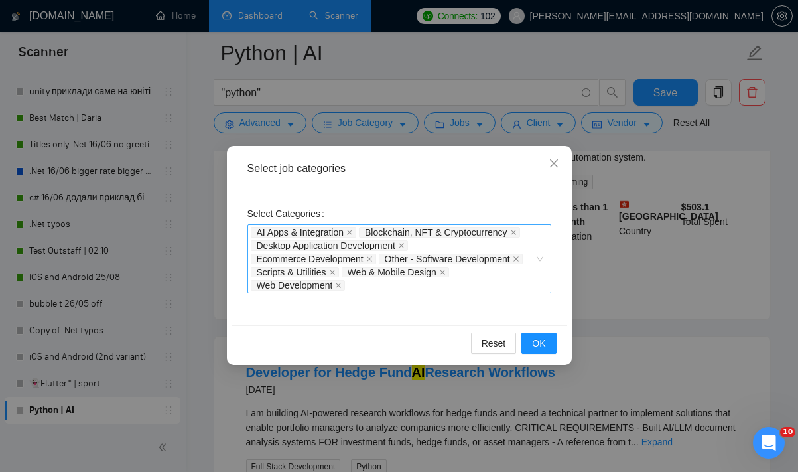
click at [364, 286] on div "AI Apps & Integration Blockchain, NFT & Cryptocurrency Desktop Application Deve…" at bounding box center [393, 259] width 284 height 66
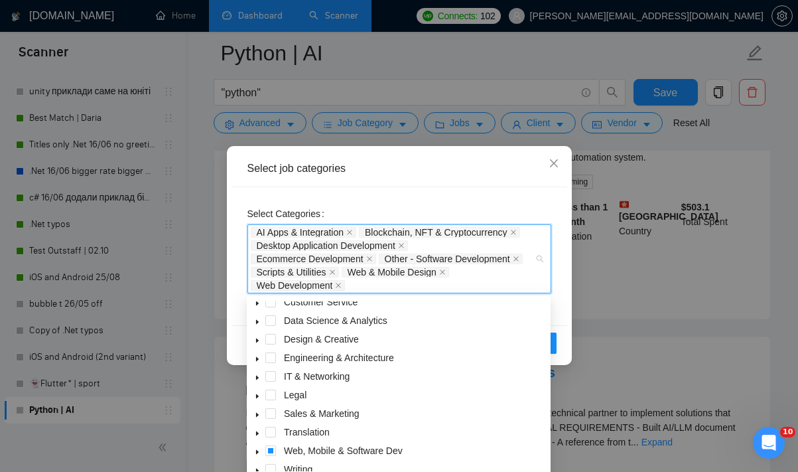
scroll to position [53, 0]
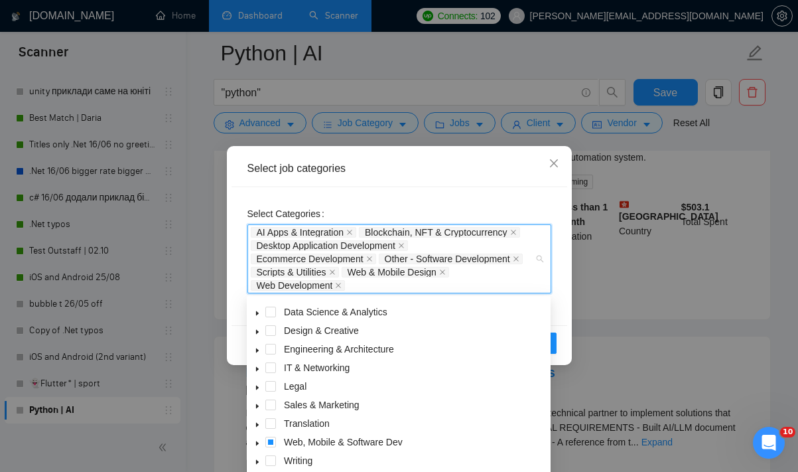
click at [258, 442] on icon "caret-down" at bounding box center [257, 443] width 7 height 7
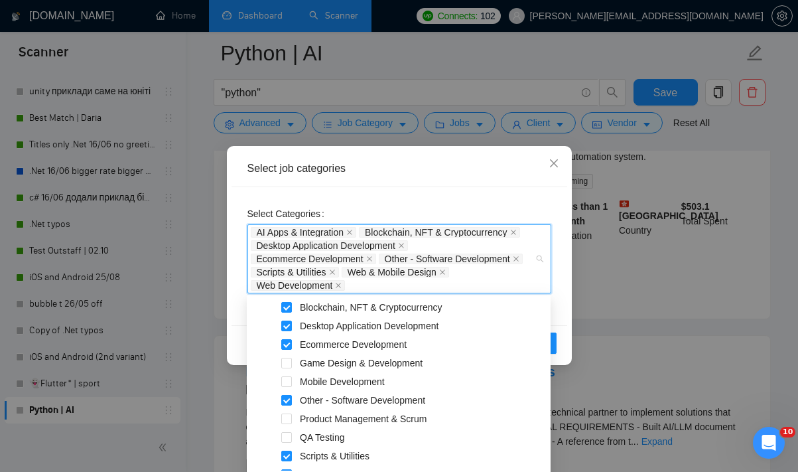
scroll to position [222, 0]
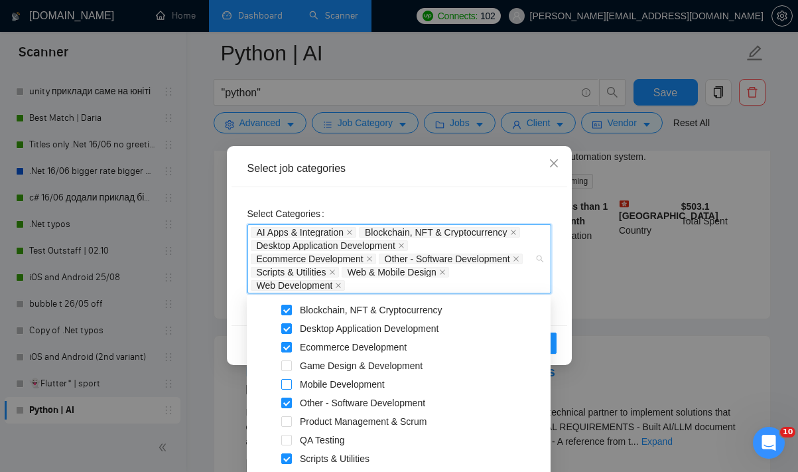
click at [285, 383] on span at bounding box center [286, 384] width 11 height 11
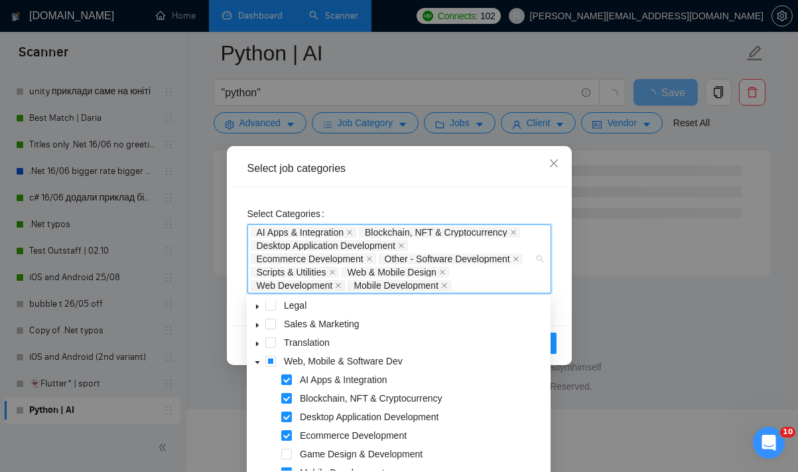
scroll to position [131, 0]
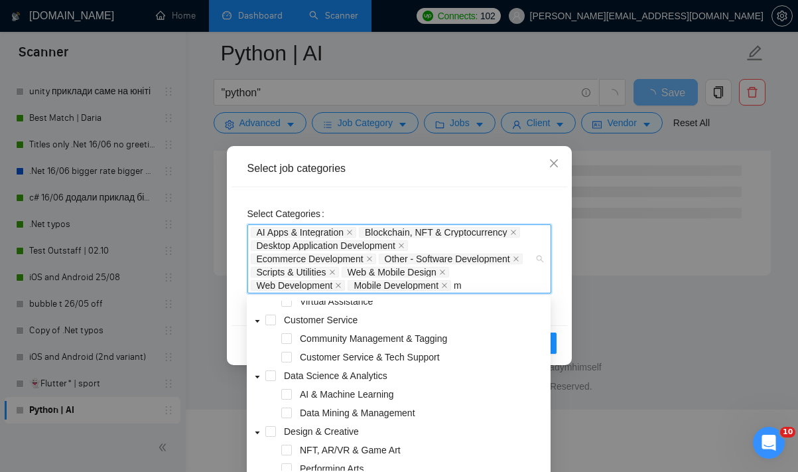
type input "ma"
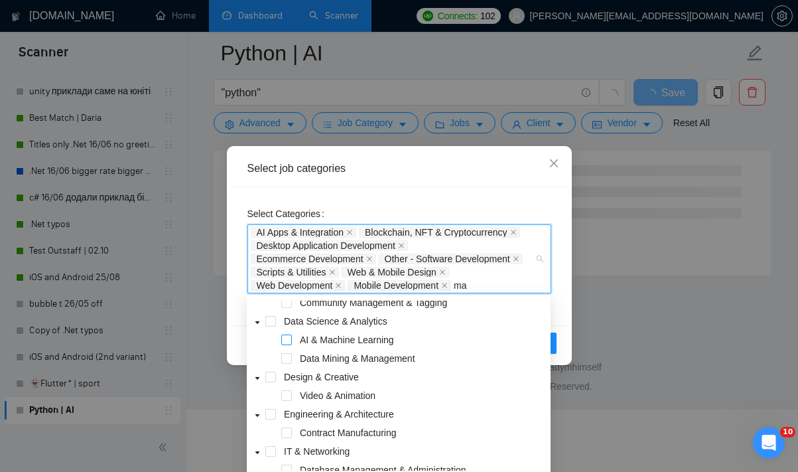
click at [289, 338] on span at bounding box center [286, 339] width 11 height 11
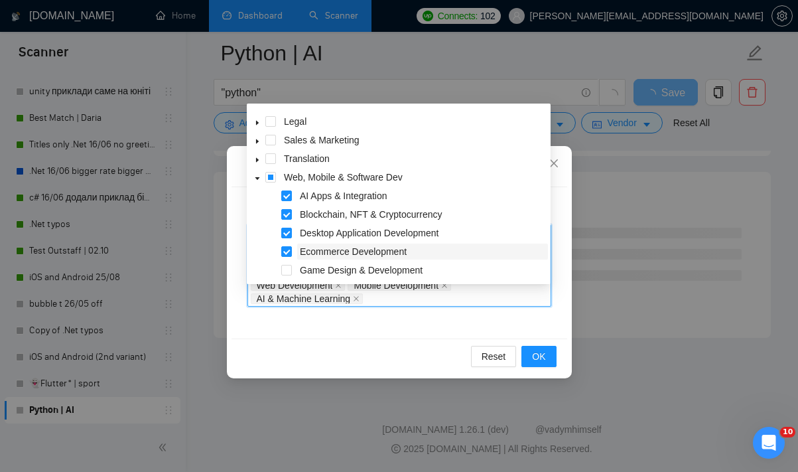
scroll to position [123, 0]
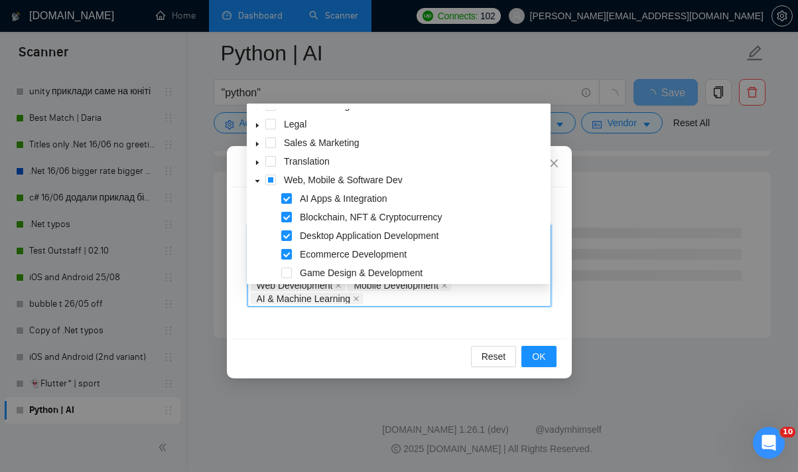
click at [389, 298] on div "AI Apps & Integration Blockchain, NFT & Cryptocurrency Desktop Application Deve…" at bounding box center [393, 266] width 284 height 80
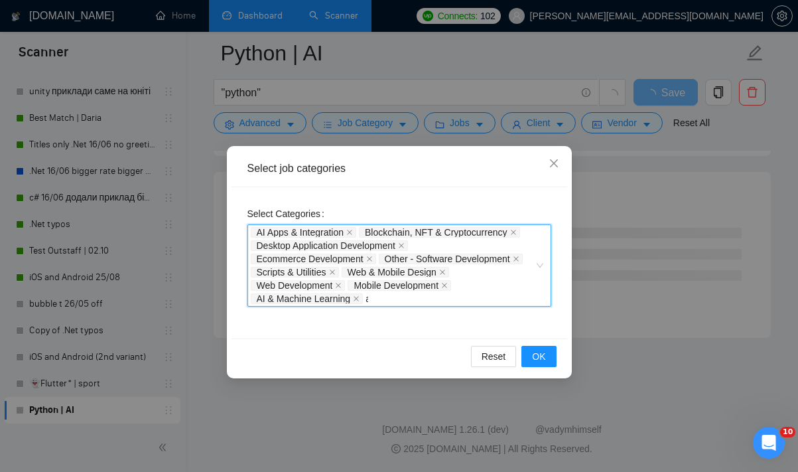
type input "ai"
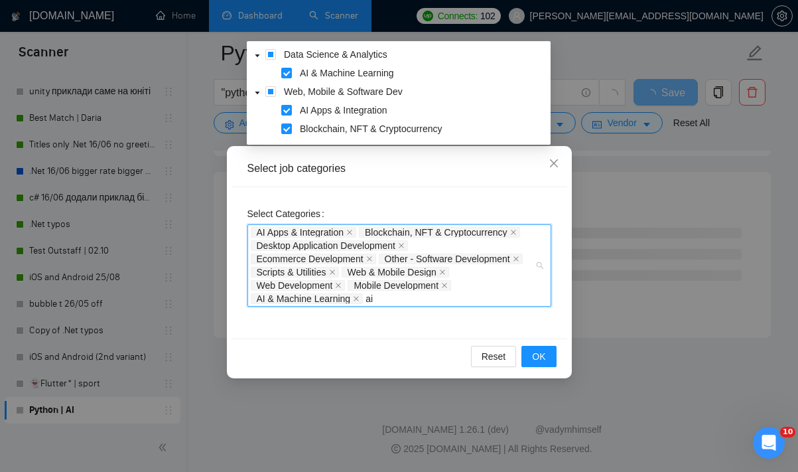
scroll to position [0, 0]
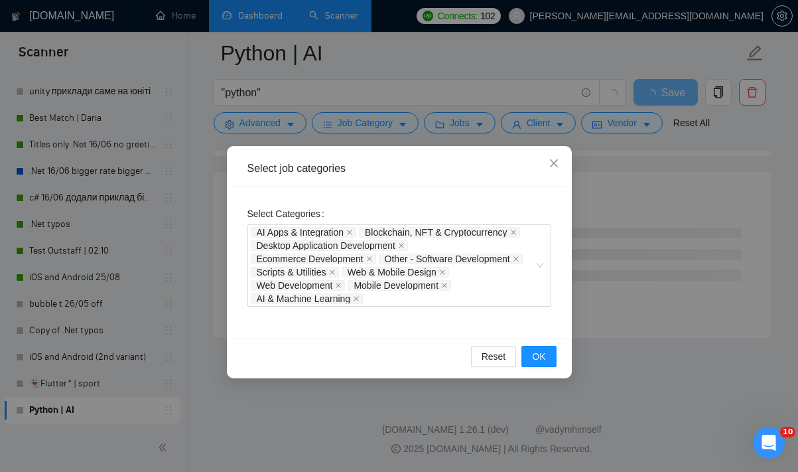
click at [552, 298] on div "Select Categories AI Apps & Integration Blockchain, NFT & Cryptocurrency Deskto…" at bounding box center [400, 262] width 336 height 151
click at [535, 353] on span "OK" at bounding box center [538, 356] width 13 height 15
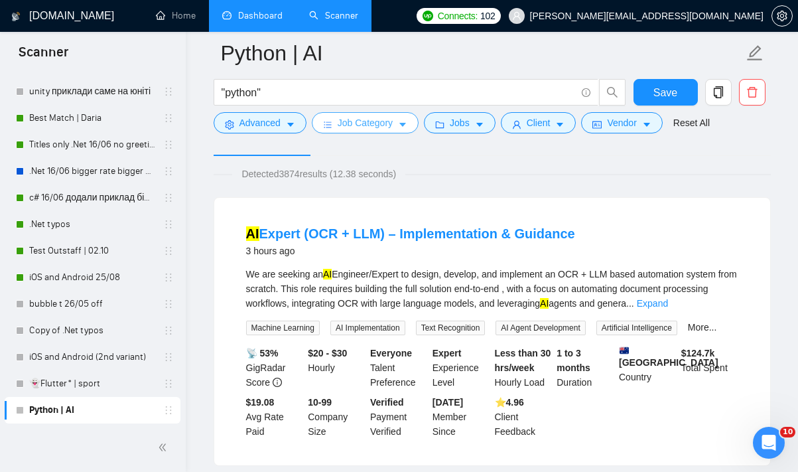
scroll to position [72, 0]
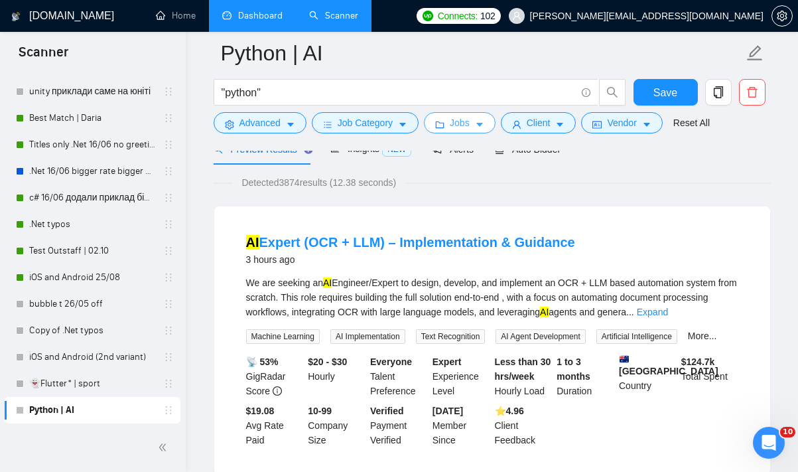
click at [470, 124] on span "Jobs" at bounding box center [460, 122] width 20 height 15
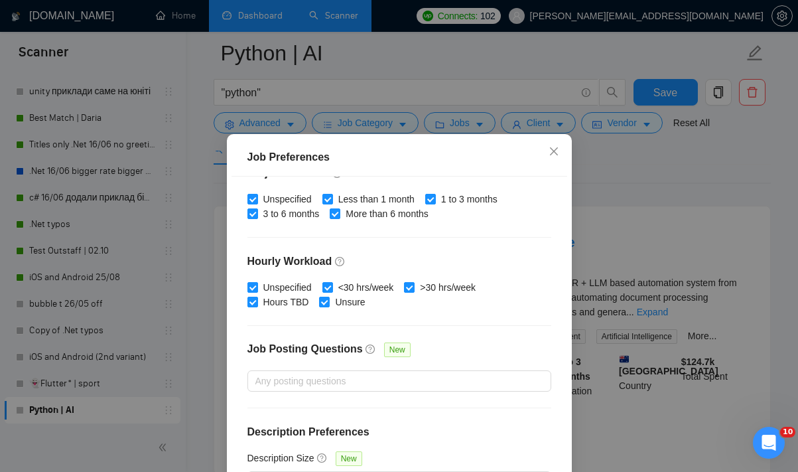
scroll to position [94, 0]
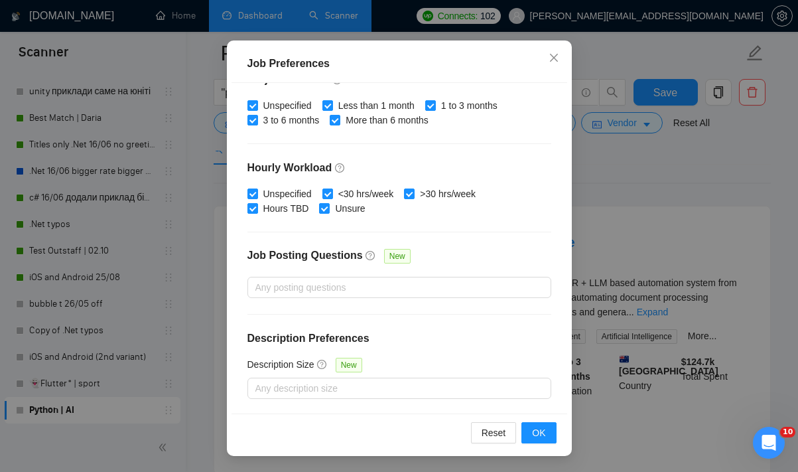
click at [635, 175] on div "Job Preferences Budget Project Type All Fixed Price Hourly Rate Fixed Price Bud…" at bounding box center [399, 236] width 798 height 472
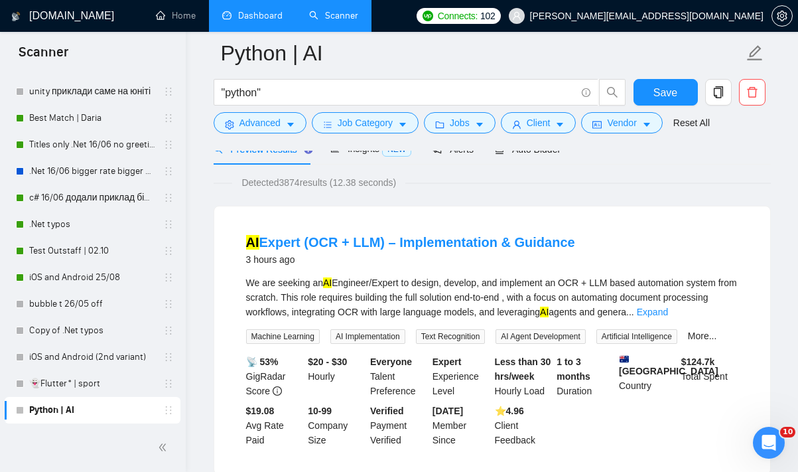
scroll to position [38, 0]
click at [559, 128] on button "Client" at bounding box center [539, 122] width 76 height 21
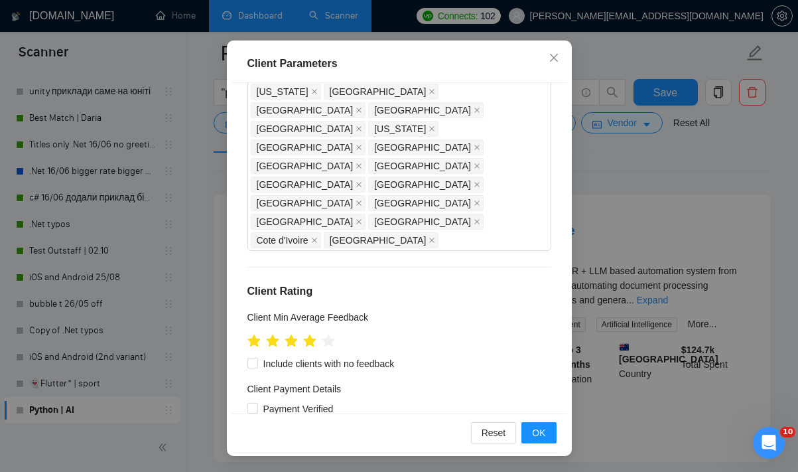
scroll to position [585, 0]
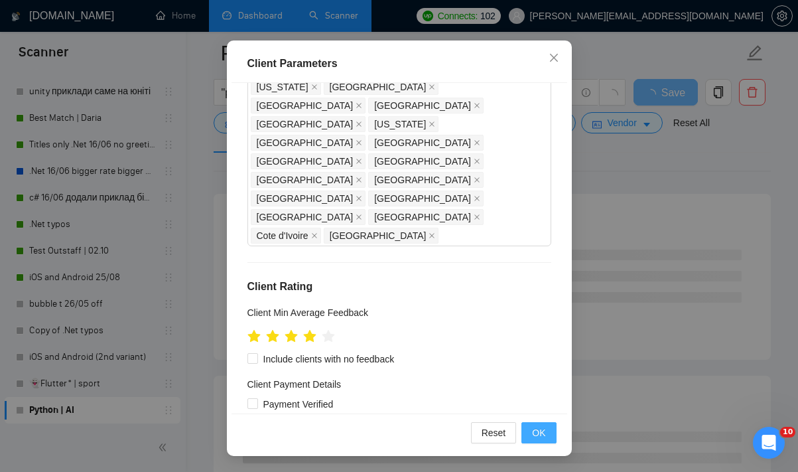
type input "1"
click at [538, 431] on span "OK" at bounding box center [538, 432] width 13 height 15
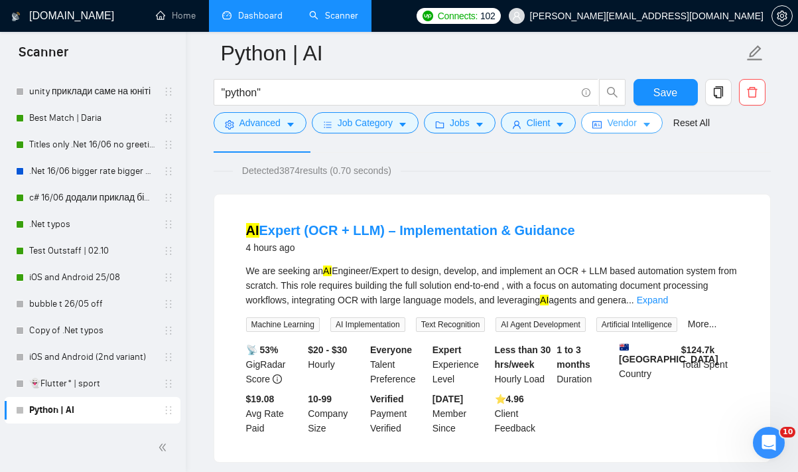
click at [616, 132] on button "Vendor" at bounding box center [621, 122] width 81 height 21
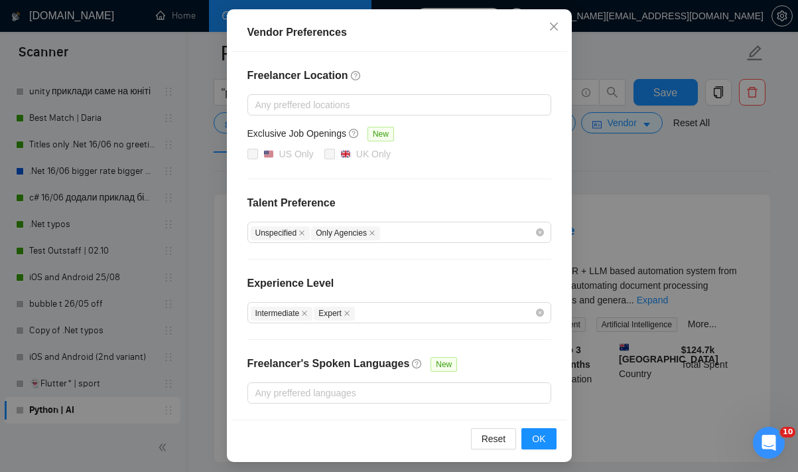
scroll to position [142, 0]
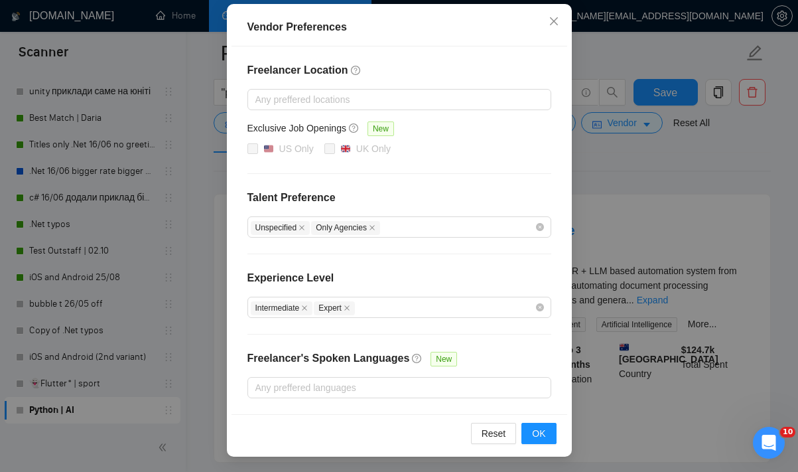
click at [700, 147] on div "Vendor Preferences Freelancer Location Any preffered locations Exclusive Job Op…" at bounding box center [399, 236] width 798 height 472
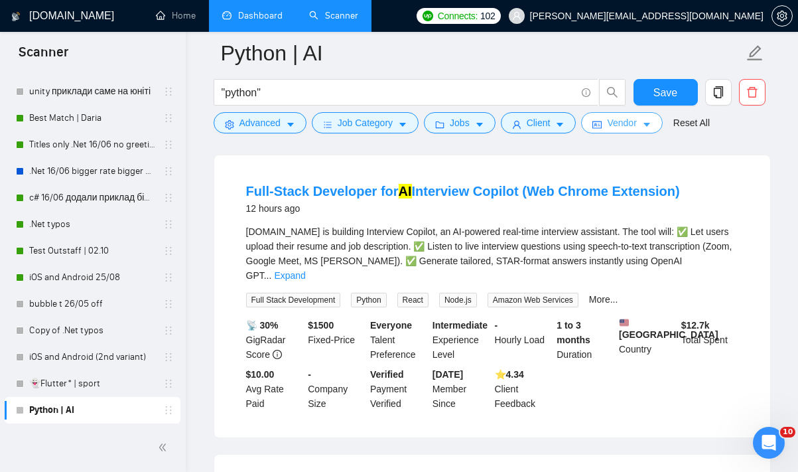
scroll to position [438, 0]
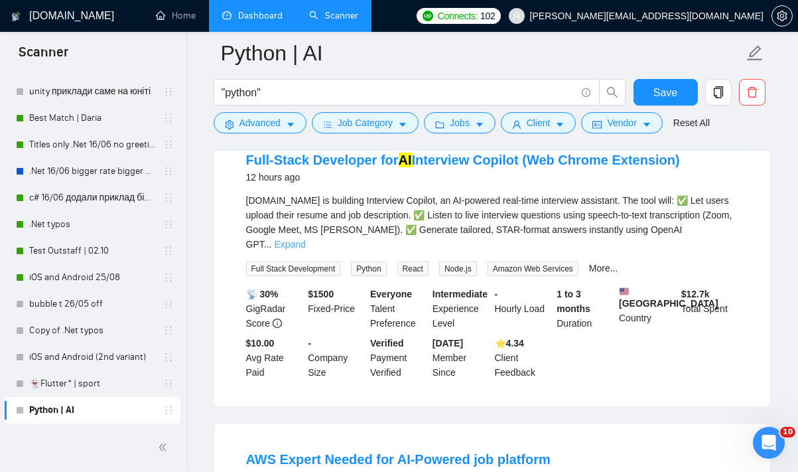
click at [305, 249] on link "Expand" at bounding box center [289, 244] width 31 height 11
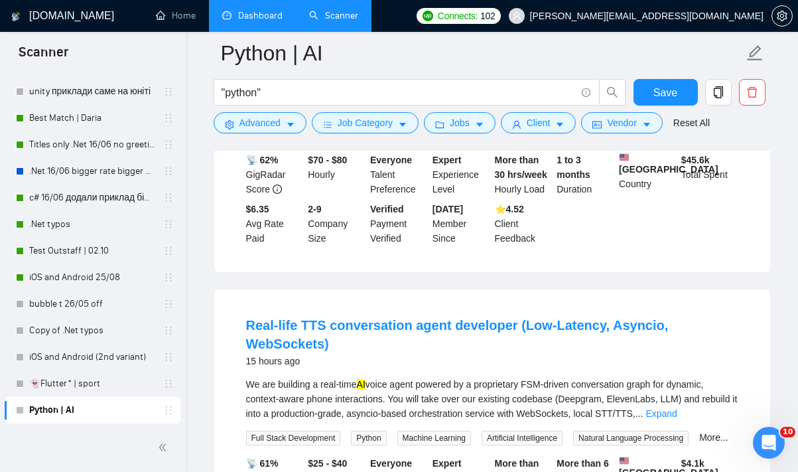
scroll to position [0, 0]
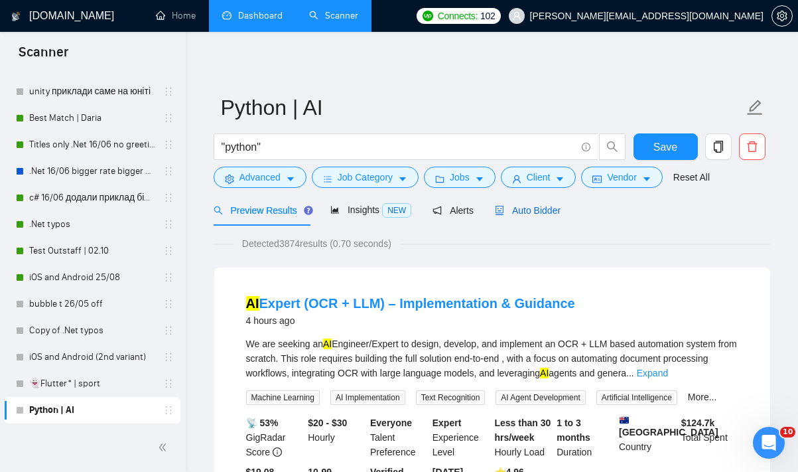
click at [553, 208] on span "Auto Bidder" at bounding box center [528, 210] width 66 height 11
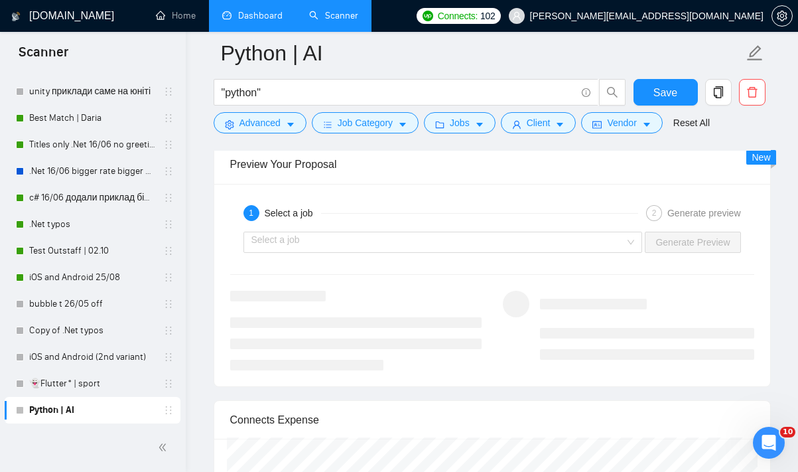
scroll to position [2591, 0]
